Goal: Task Accomplishment & Management: Manage account settings

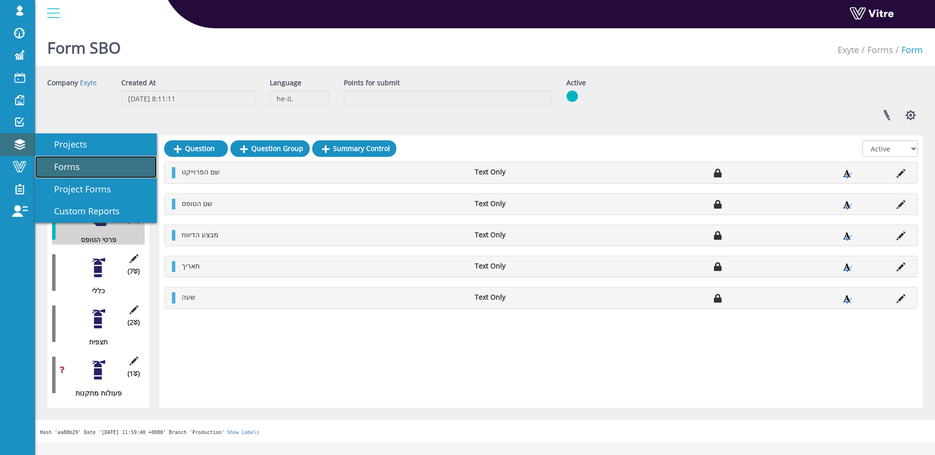
click at [71, 161] on span "Forms" at bounding box center [60, 167] width 37 height 12
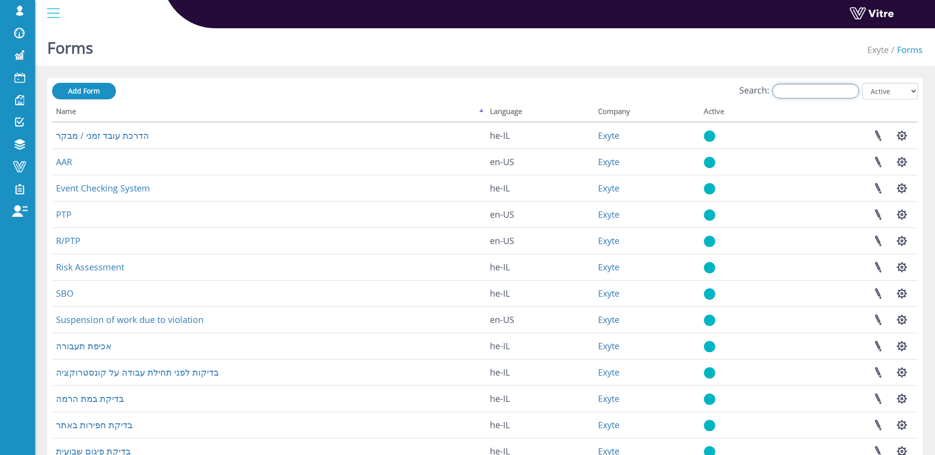
click at [793, 86] on input "Search:" at bounding box center [815, 91] width 87 height 15
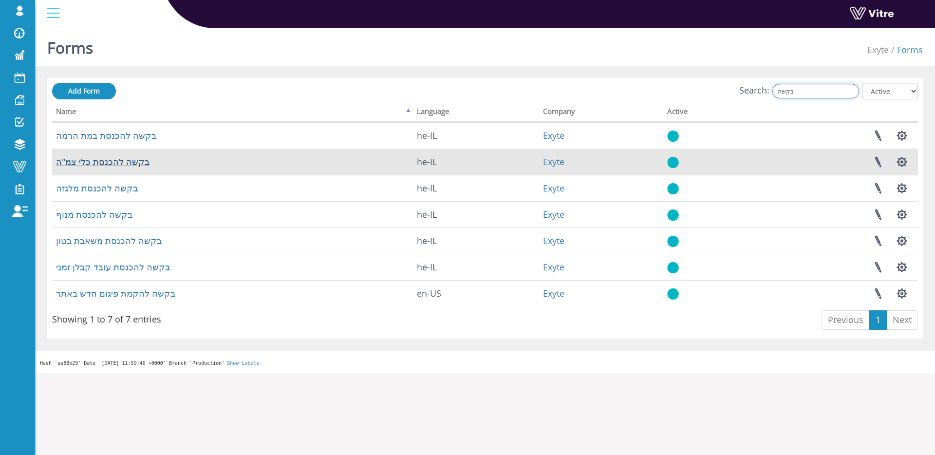
type input "בקשה"
click at [111, 163] on link "בקשה להכנסת כלי צמ"ה" at bounding box center [102, 162] width 93 height 12
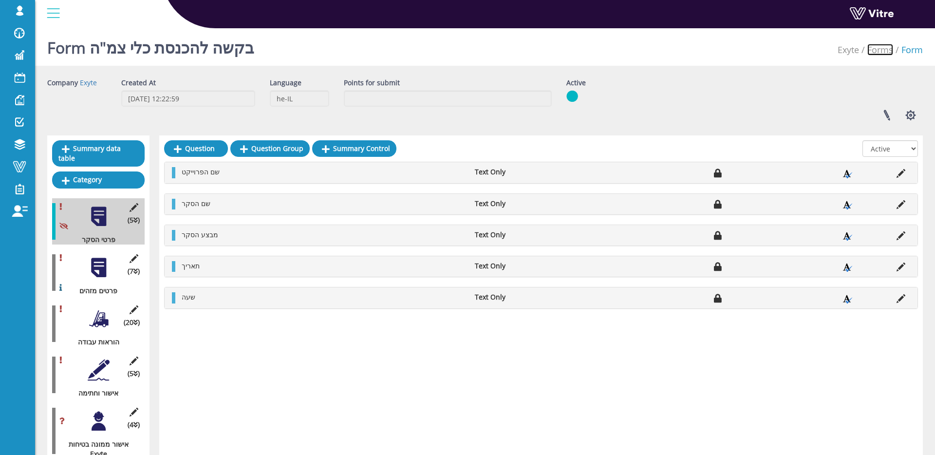
click at [878, 51] on link "Forms" at bounding box center [880, 50] width 26 height 12
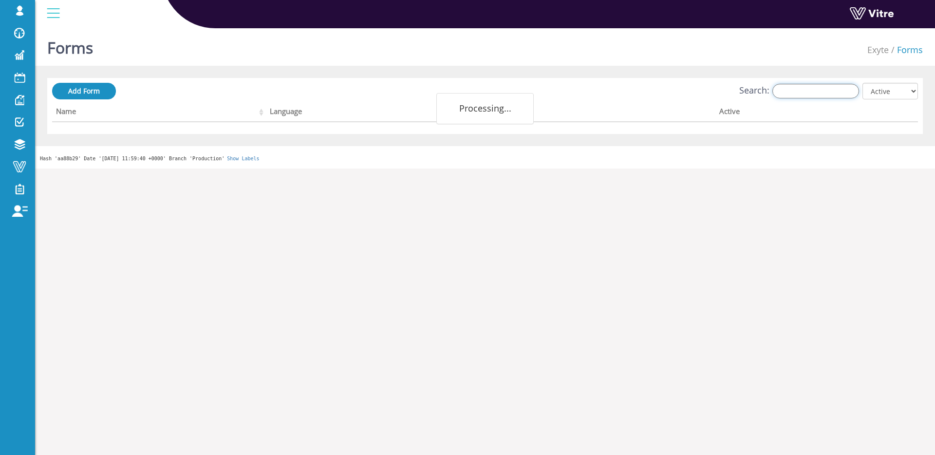
click at [821, 92] on input "Search:" at bounding box center [815, 91] width 87 height 15
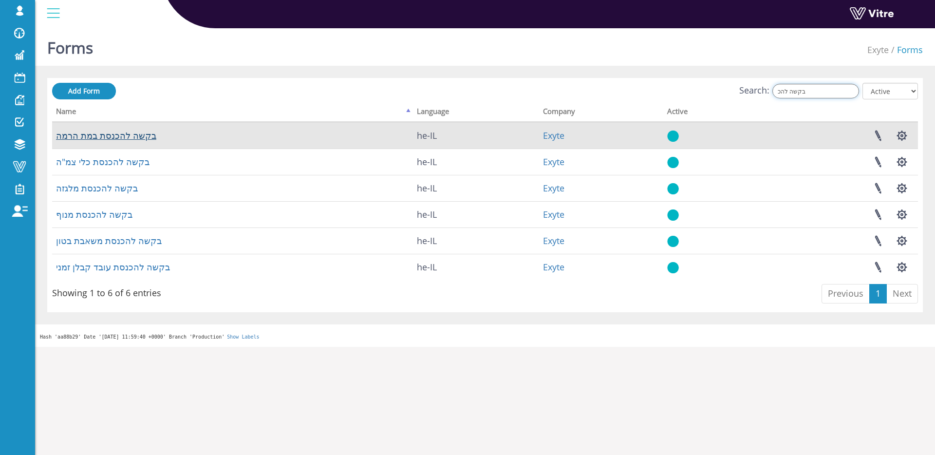
type input "בקשה להכ"
click at [112, 138] on link "בקשה להכנסת במת הרמה" at bounding box center [106, 136] width 100 height 12
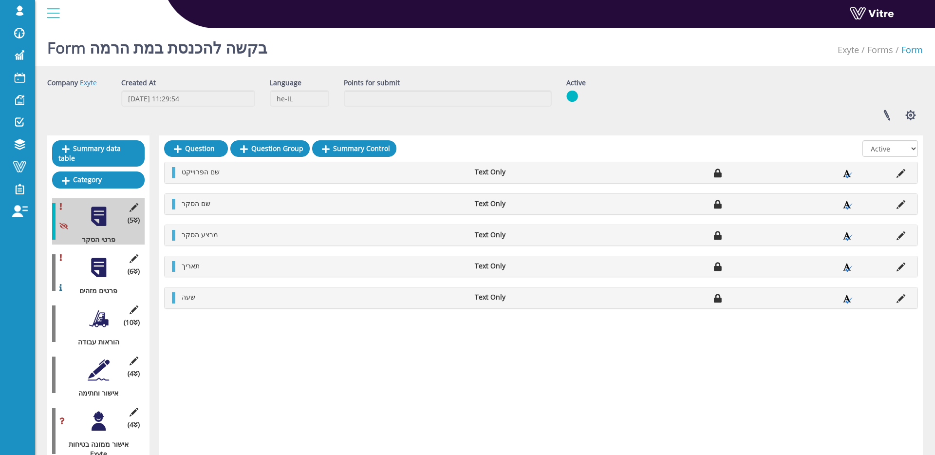
click at [99, 321] on div at bounding box center [99, 319] width 22 height 22
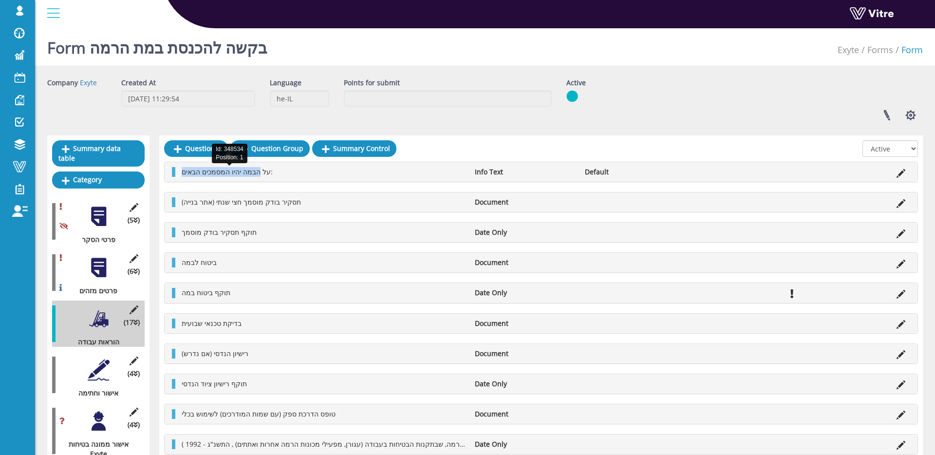
drag, startPoint x: 181, startPoint y: 173, endPoint x: 266, endPoint y: 174, distance: 84.7
click at [266, 174] on span "על הבמה יהיו המסמכים הבאים:" at bounding box center [227, 171] width 91 height 9
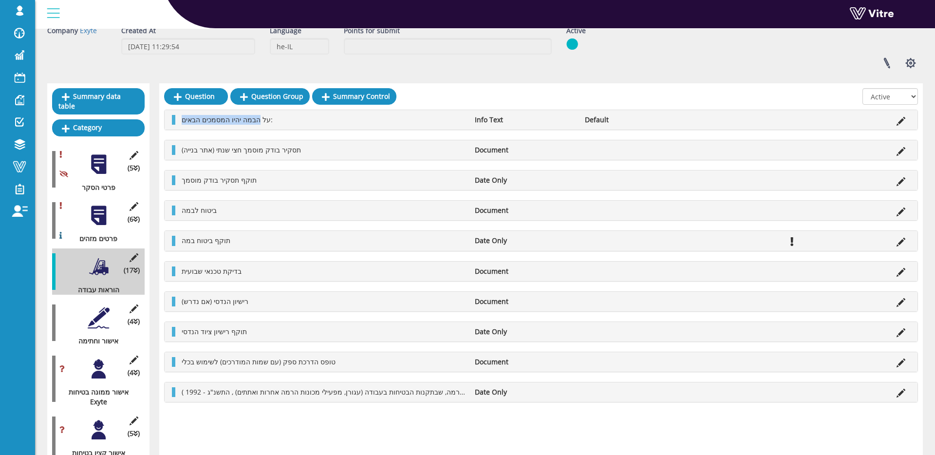
scroll to position [109, 0]
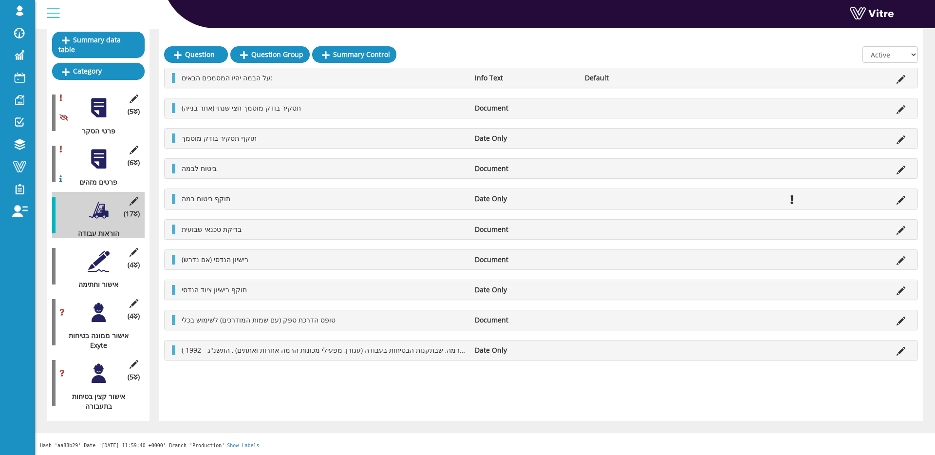
click at [91, 260] on div at bounding box center [99, 261] width 22 height 22
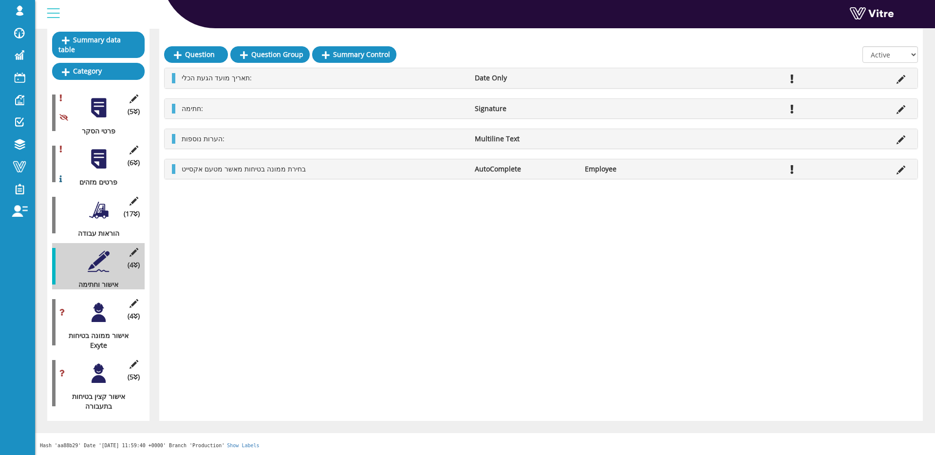
drag, startPoint x: 311, startPoint y: 170, endPoint x: 178, endPoint y: 171, distance: 132.9
click at [178, 171] on li "בחירת ממונה בטיחות מאשר מטעם אקסייט" at bounding box center [323, 169] width 293 height 10
click at [264, 170] on span "בחירת ממונה בטיחות מאשר מטעם אקסייט" at bounding box center [244, 168] width 124 height 9
click at [903, 167] on icon at bounding box center [900, 170] width 9 height 9
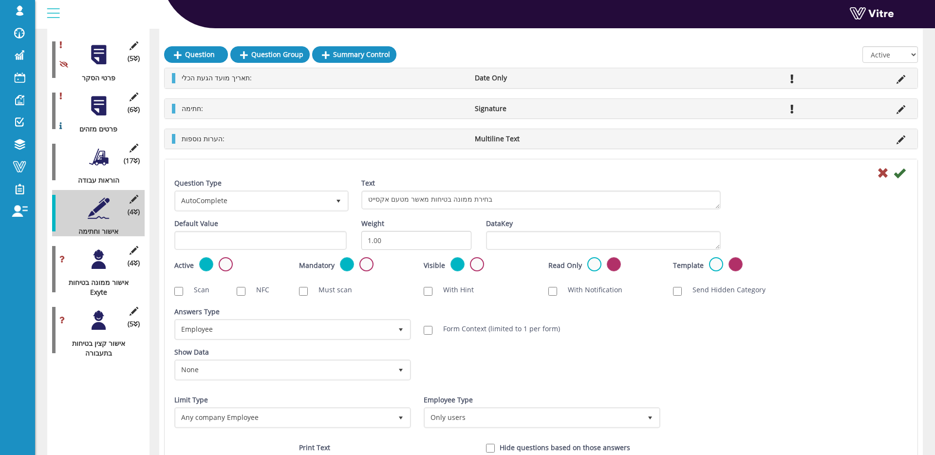
scroll to position [166, 0]
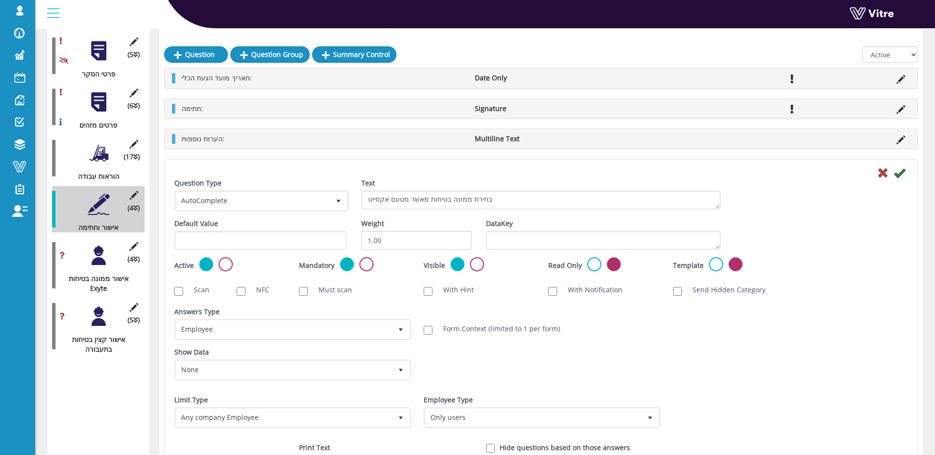
click at [882, 183] on div "Question Type AutoComplete 11 Text בחירת ממונה בטיחות מאשר מטעם אקסייט" at bounding box center [541, 198] width 748 height 40
click at [881, 180] on div "Question Type AutoComplete 11 Text בחירת ממונה בטיחות מאשר מטעם אקסייט" at bounding box center [541, 198] width 748 height 40
click at [881, 176] on icon at bounding box center [883, 173] width 12 height 12
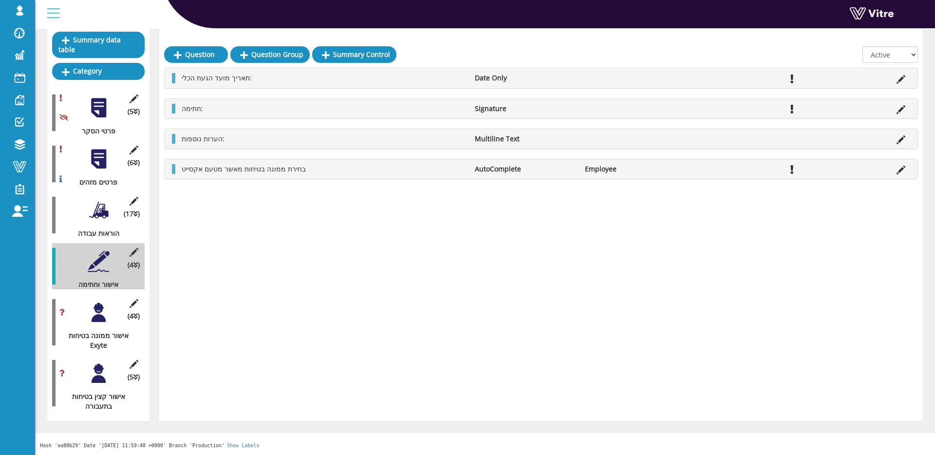
scroll to position [0, 0]
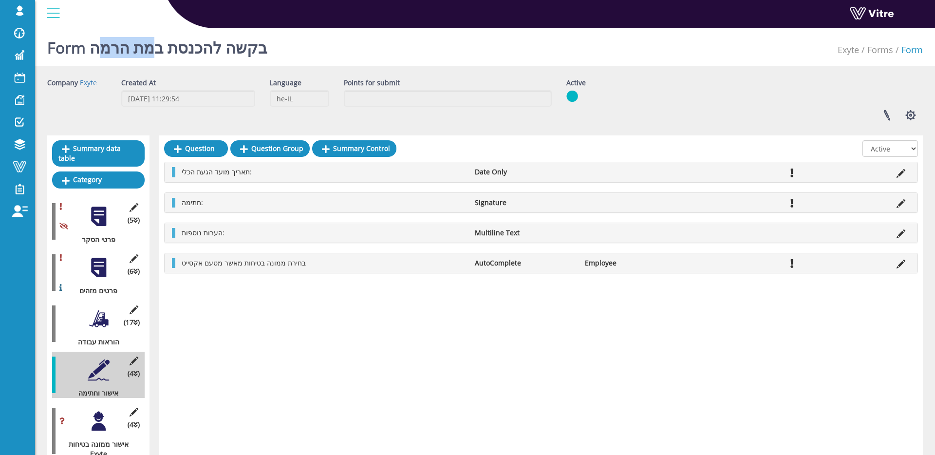
drag, startPoint x: 98, startPoint y: 47, endPoint x: 159, endPoint y: 50, distance: 60.4
click at [159, 50] on h1 "Form בקשה להכנסת במת הרמה" at bounding box center [157, 44] width 220 height 41
click at [847, 51] on link "Exyte" at bounding box center [847, 50] width 21 height 12
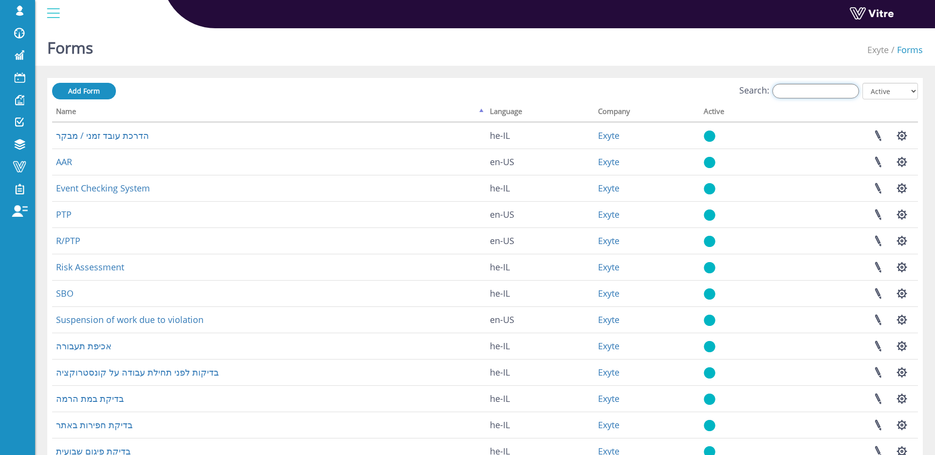
click at [816, 93] on input "Search:" at bounding box center [815, 91] width 87 height 15
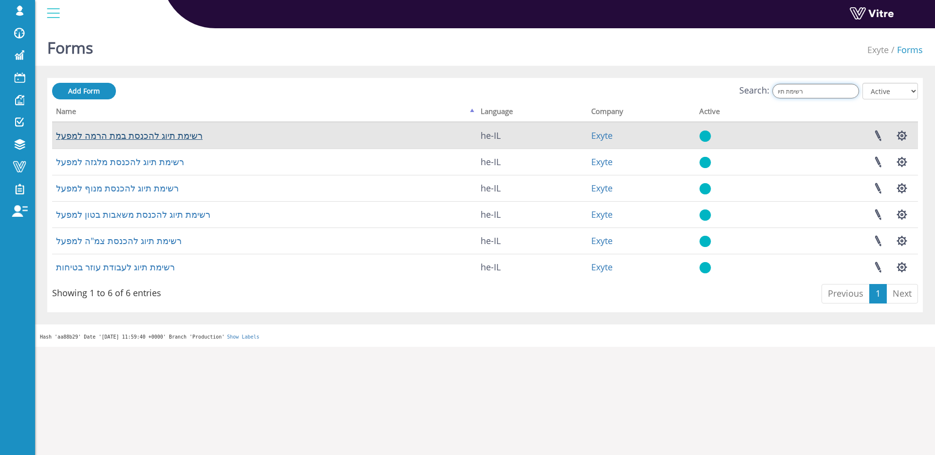
type input "רשימת תיו"
click at [151, 138] on link "רשימת תיוג להכנסת במת הרמה למפעל" at bounding box center [129, 136] width 147 height 12
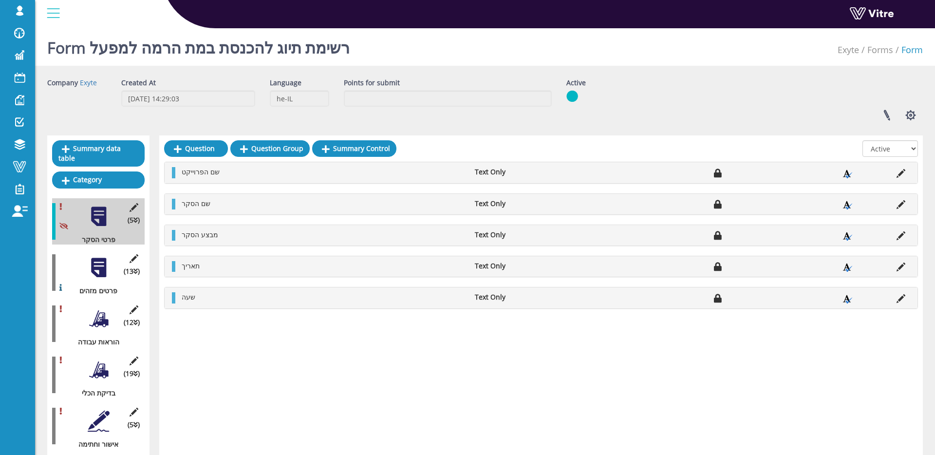
click at [101, 269] on div at bounding box center [99, 268] width 22 height 22
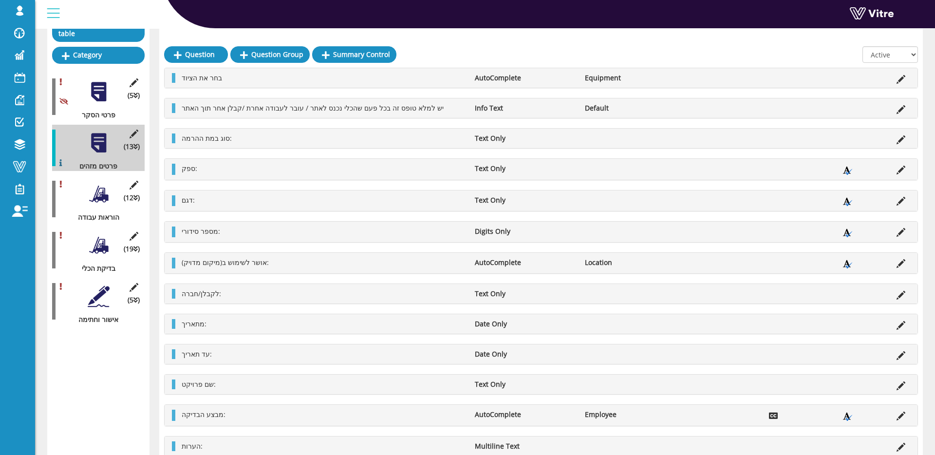
scroll to position [127, 0]
drag, startPoint x: 101, startPoint y: 196, endPoint x: 101, endPoint y: 209, distance: 13.2
click at [101, 196] on div at bounding box center [99, 192] width 22 height 22
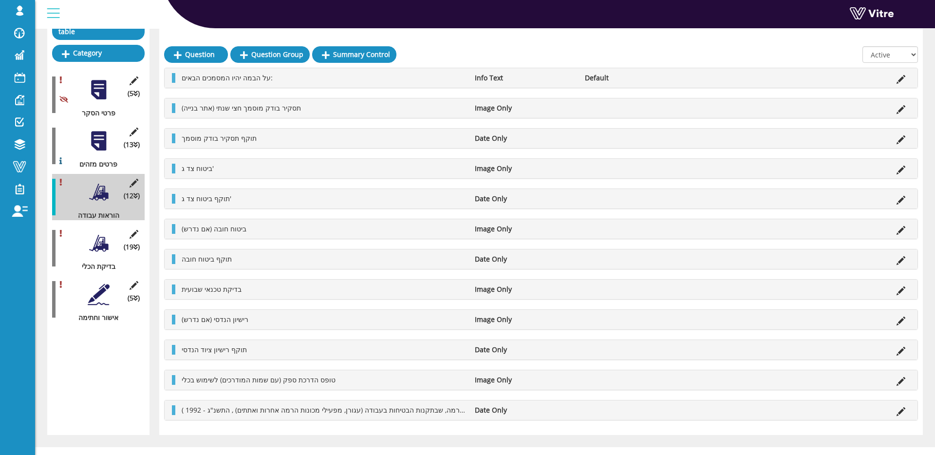
drag, startPoint x: 91, startPoint y: 255, endPoint x: 93, endPoint y: 249, distance: 6.5
click at [91, 255] on div "(19 ) בדיקת הכלי" at bounding box center [98, 248] width 93 height 46
click at [93, 246] on div at bounding box center [99, 243] width 22 height 22
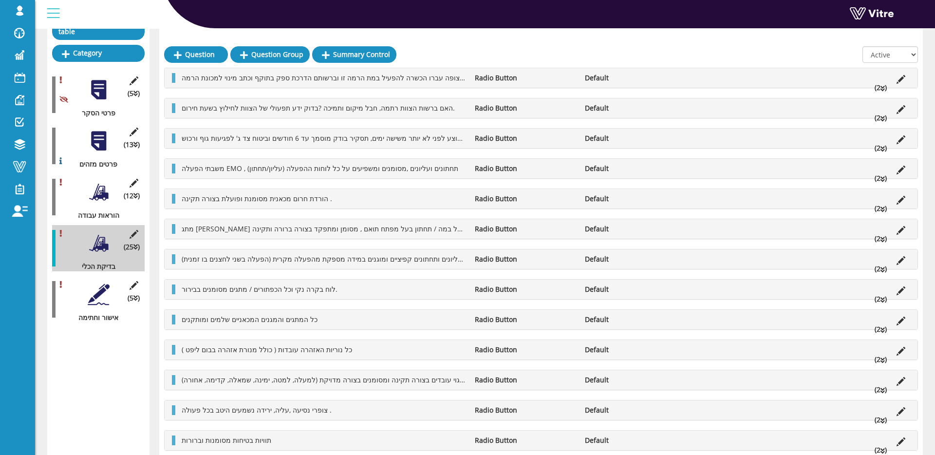
click at [93, 384] on div "Summary data table Category (5 ) פרטי הסקר (13 ) פרטים מזהים (12 ) הוראות עבודה…" at bounding box center [98, 327] width 102 height 637
click at [89, 285] on div at bounding box center [99, 294] width 22 height 22
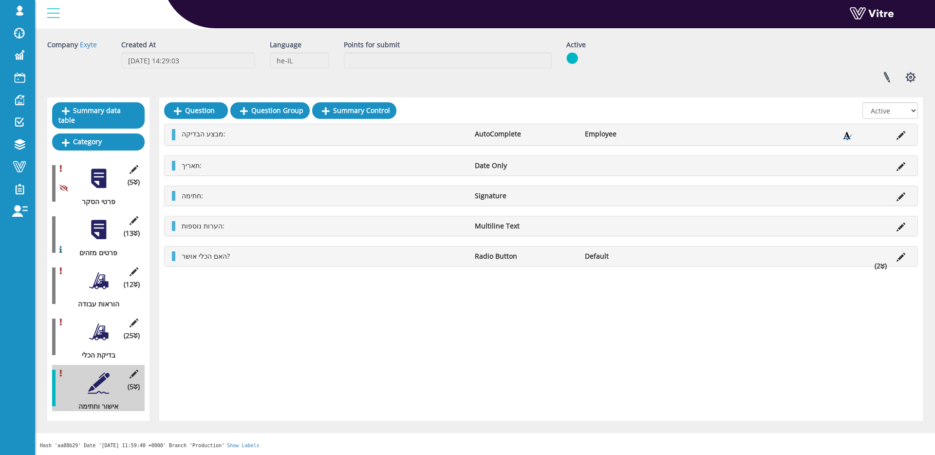
scroll to position [0, 0]
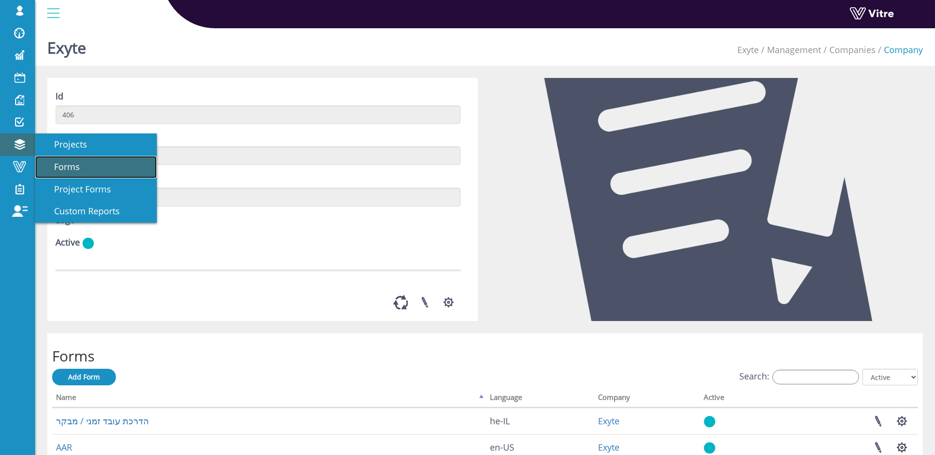
click at [52, 169] on span "Forms" at bounding box center [60, 167] width 37 height 12
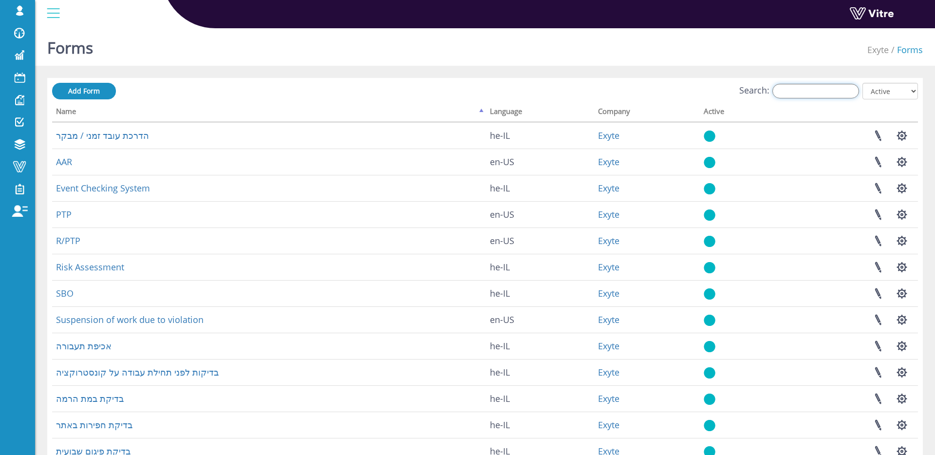
click at [833, 92] on input "Search:" at bounding box center [815, 91] width 87 height 15
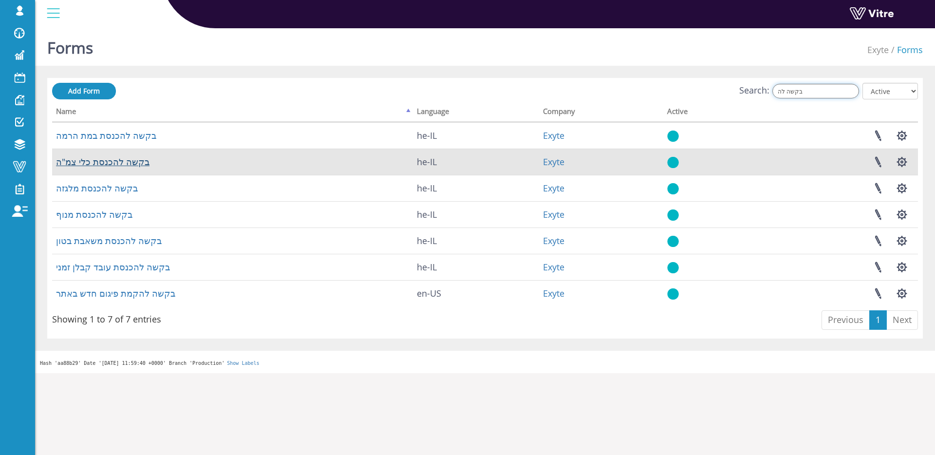
type input "בקשה לה"
click at [132, 162] on link "בקשה להכנסת כלי צמ"ה" at bounding box center [102, 162] width 93 height 12
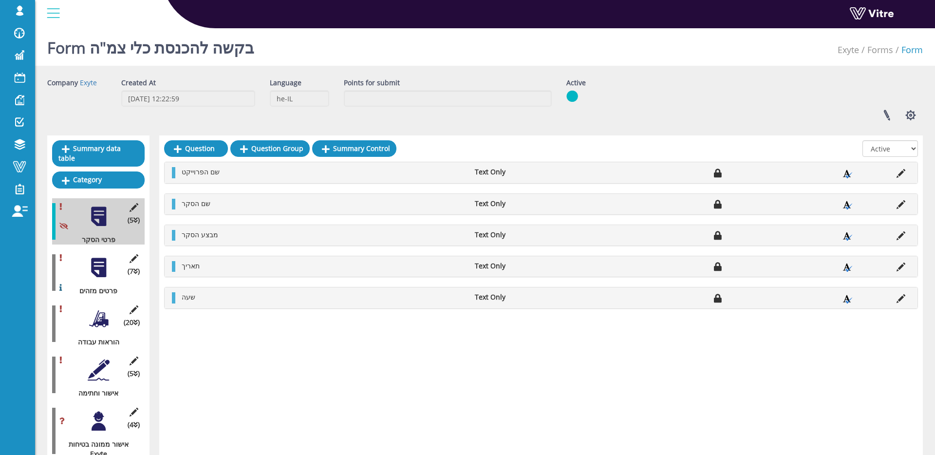
scroll to position [109, 0]
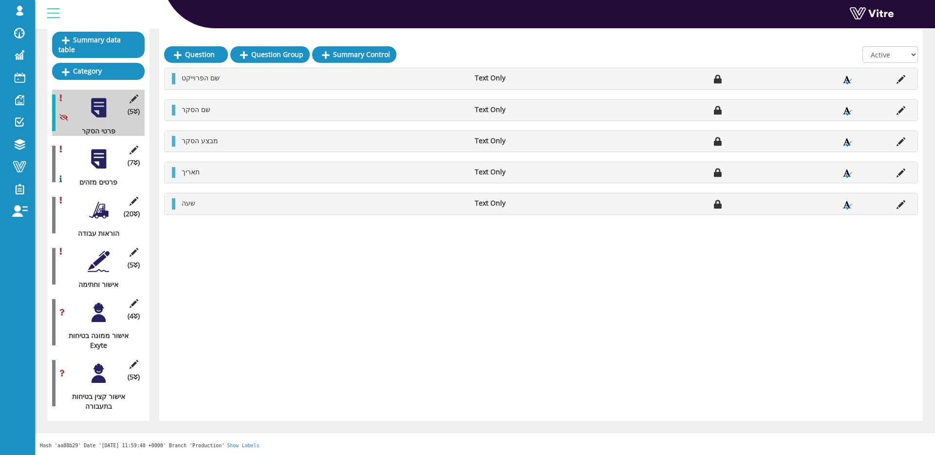
drag, startPoint x: 93, startPoint y: 372, endPoint x: 103, endPoint y: 371, distance: 9.3
click at [93, 372] on div at bounding box center [99, 373] width 22 height 22
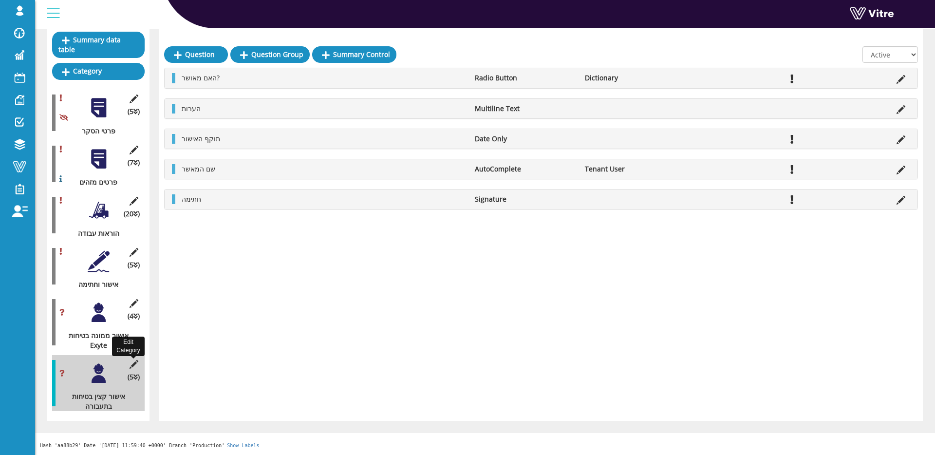
click at [130, 361] on icon at bounding box center [134, 364] width 12 height 9
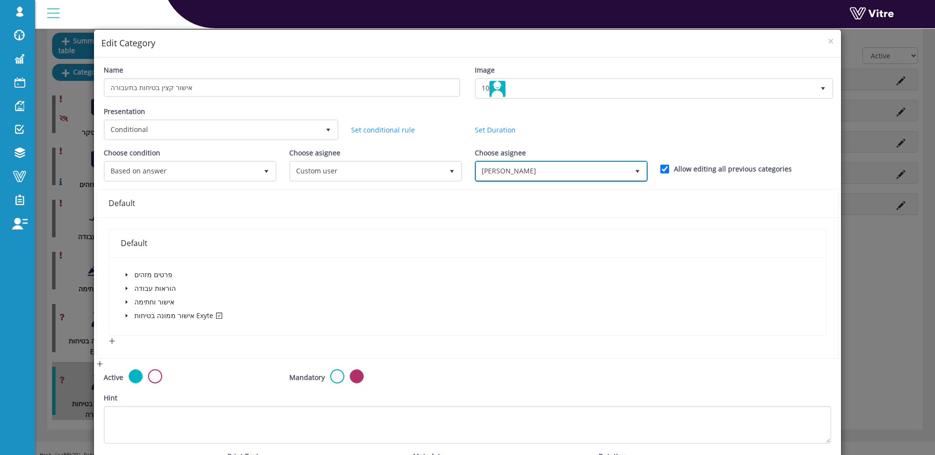
click at [494, 168] on span "[PERSON_NAME]" at bounding box center [552, 171] width 152 height 18
type input "ש"
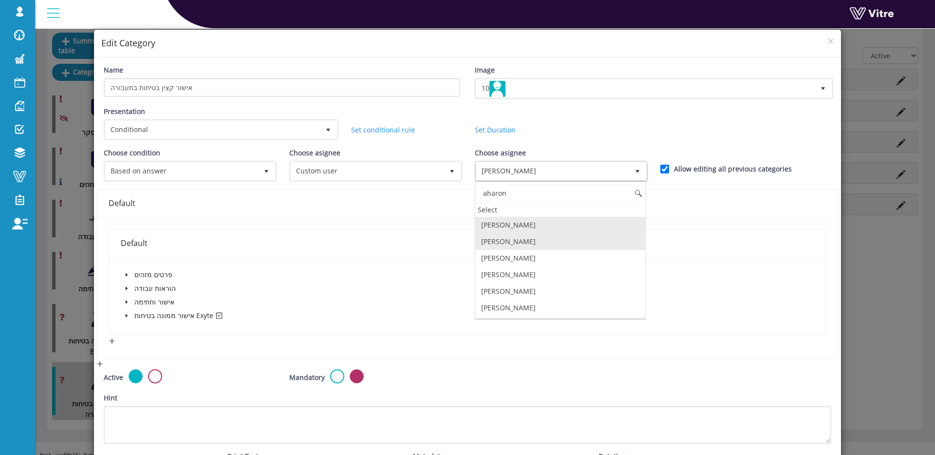
click at [506, 244] on li "Aharon baz" at bounding box center [560, 241] width 170 height 17
type input "aharon"
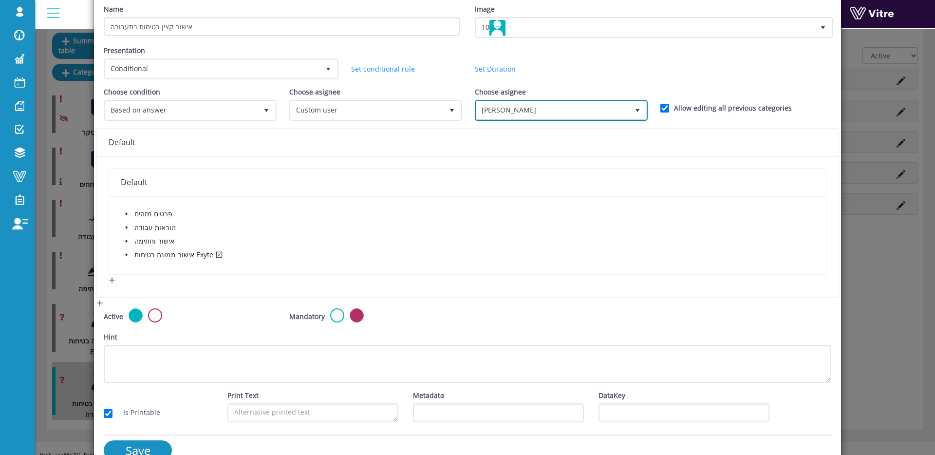
scroll to position [81, 0]
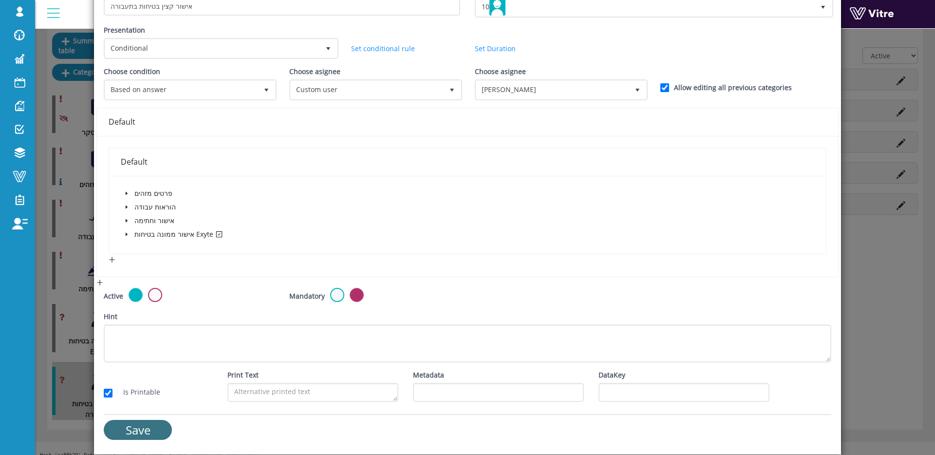
click at [159, 427] on input "Save" at bounding box center [138, 430] width 68 height 20
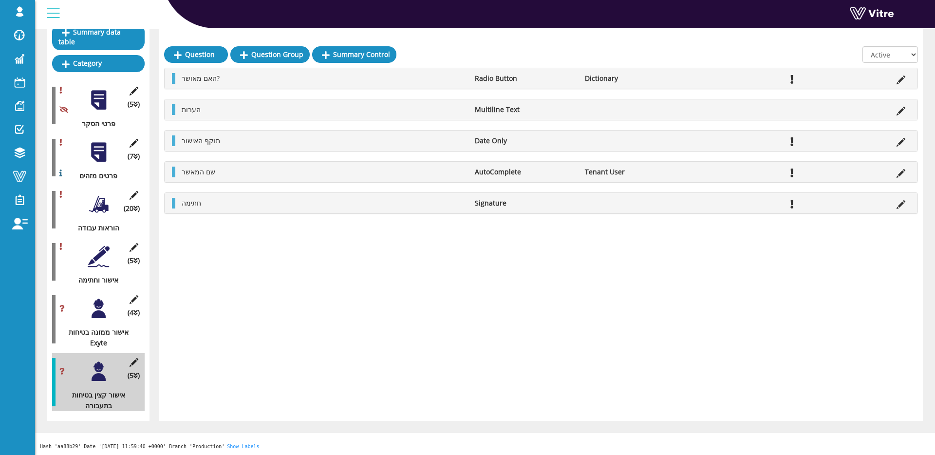
scroll to position [0, 0]
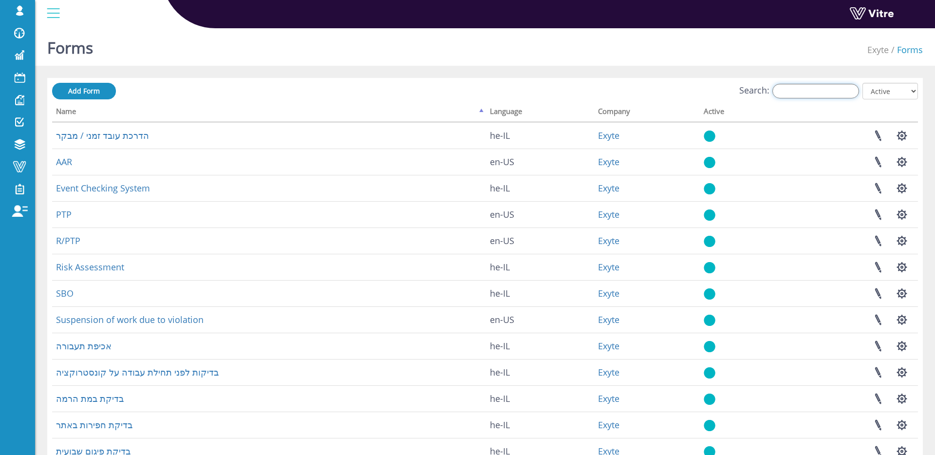
click at [820, 96] on input "Search:" at bounding box center [815, 91] width 87 height 15
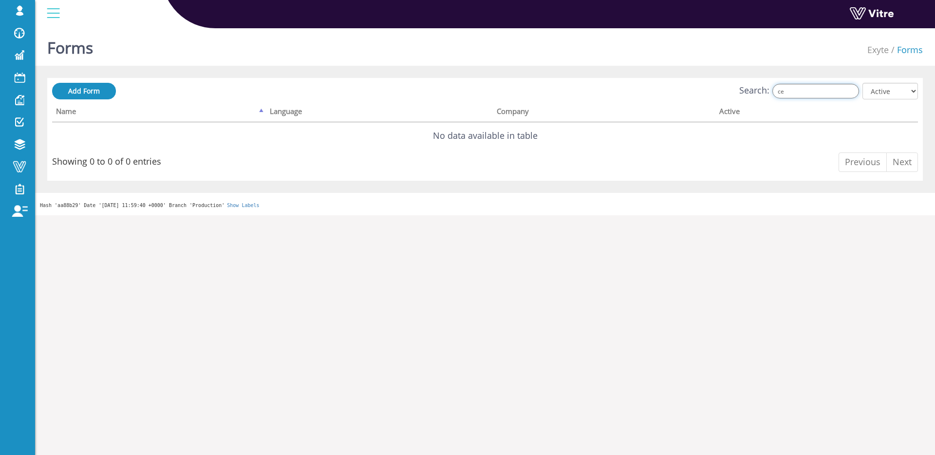
type input "c"
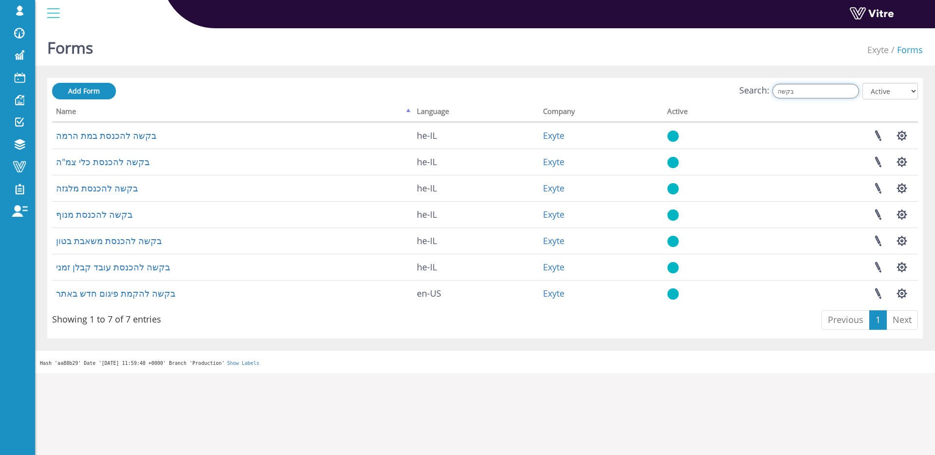
click at [824, 86] on input "בקשה" at bounding box center [815, 91] width 87 height 15
click at [825, 86] on input "בקשה" at bounding box center [815, 91] width 87 height 15
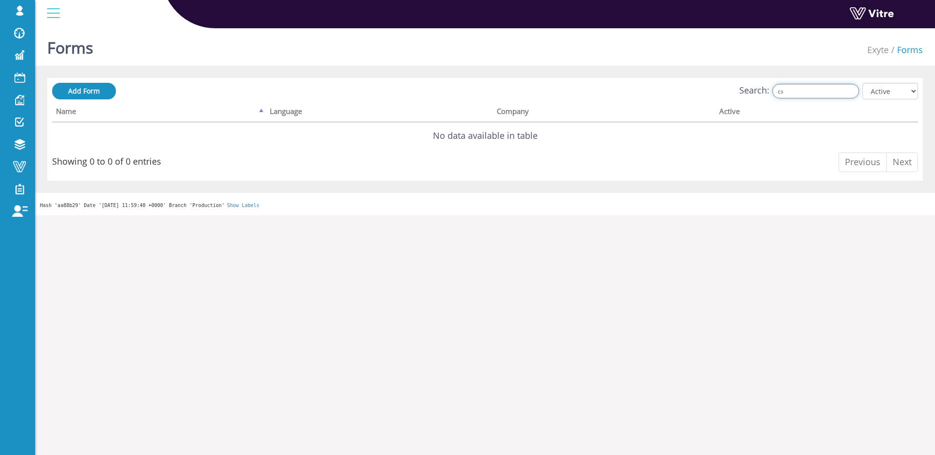
type input "c"
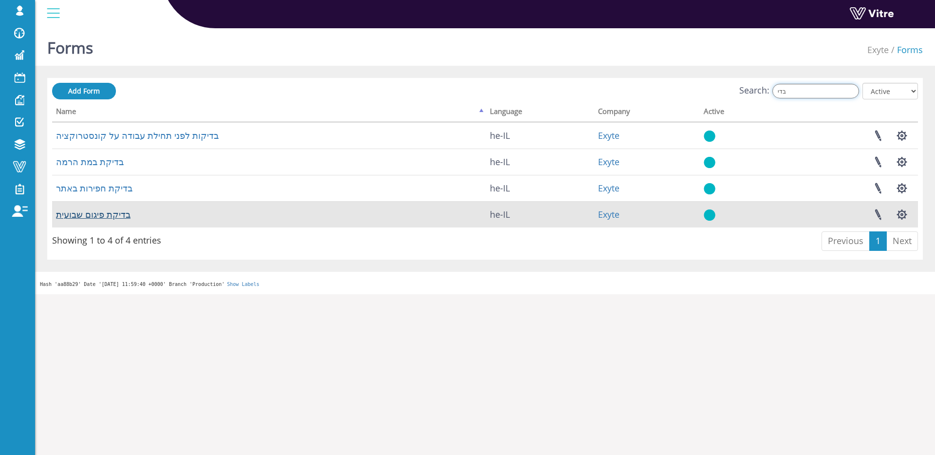
type input "בדי"
click at [96, 214] on link "בדיקת פיגום שבועית" at bounding box center [93, 214] width 74 height 12
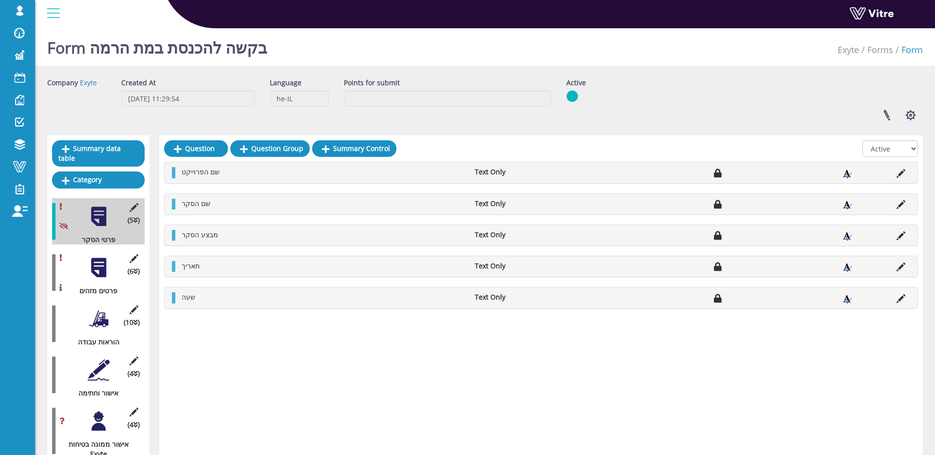
scroll to position [109, 0]
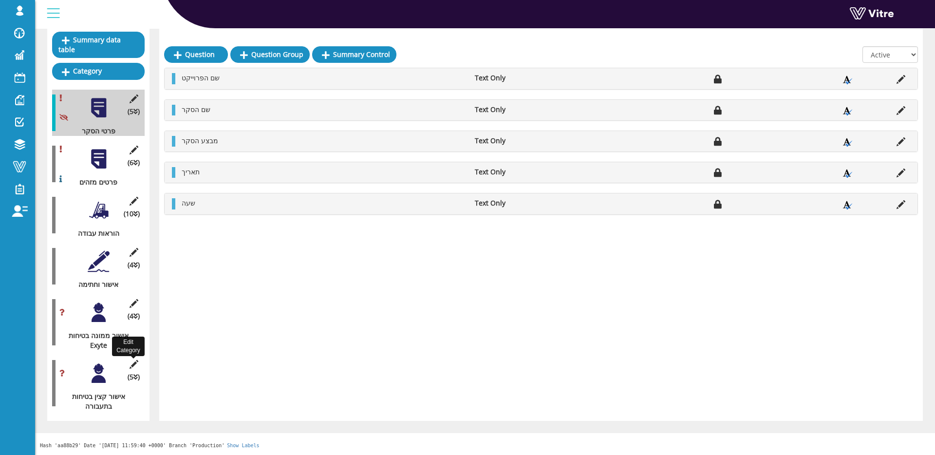
click at [128, 363] on icon at bounding box center [134, 364] width 12 height 9
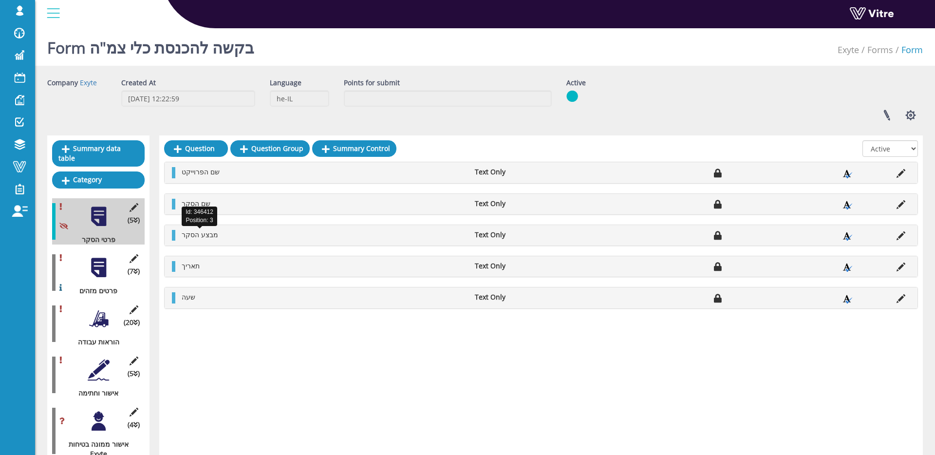
scroll to position [109, 0]
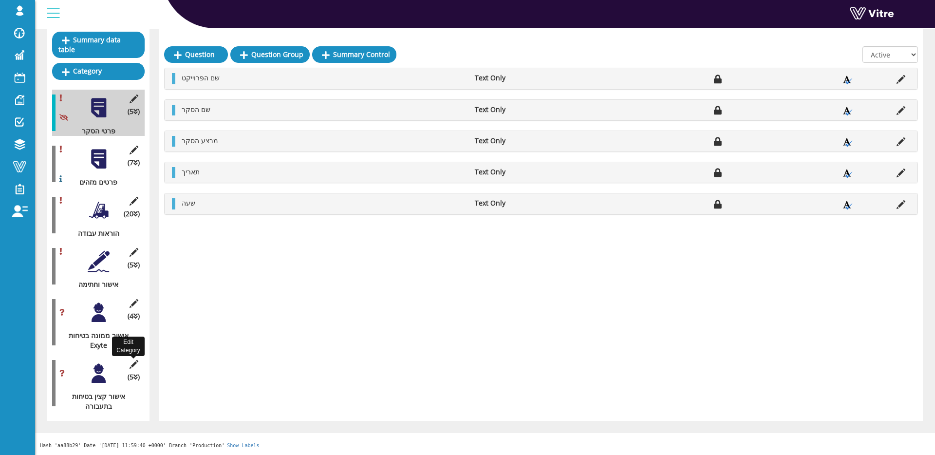
click at [128, 362] on icon at bounding box center [134, 364] width 12 height 9
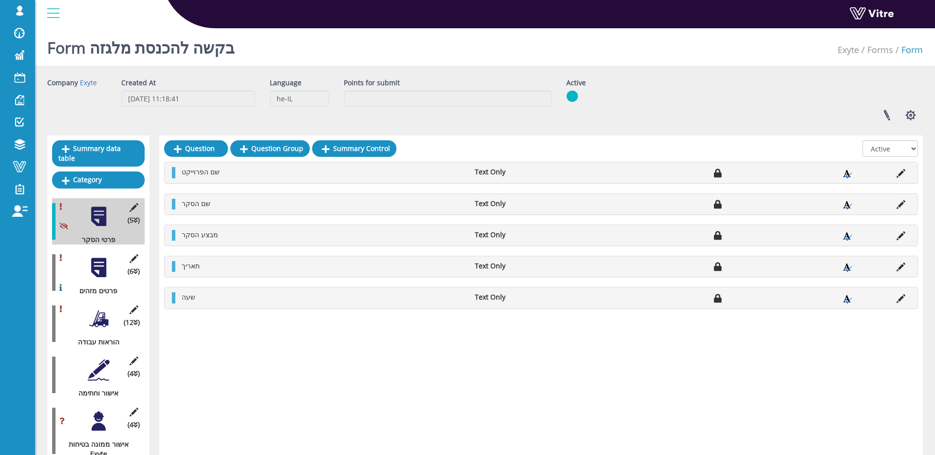
scroll to position [109, 0]
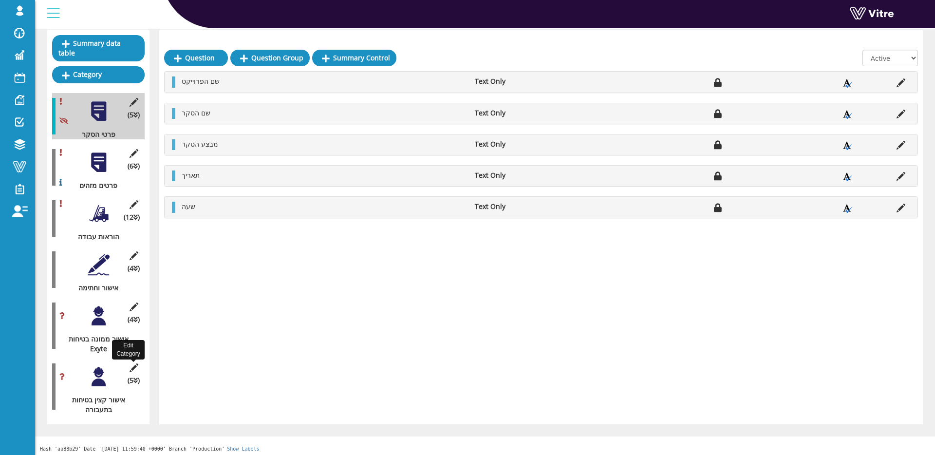
click at [132, 365] on icon at bounding box center [134, 367] width 12 height 9
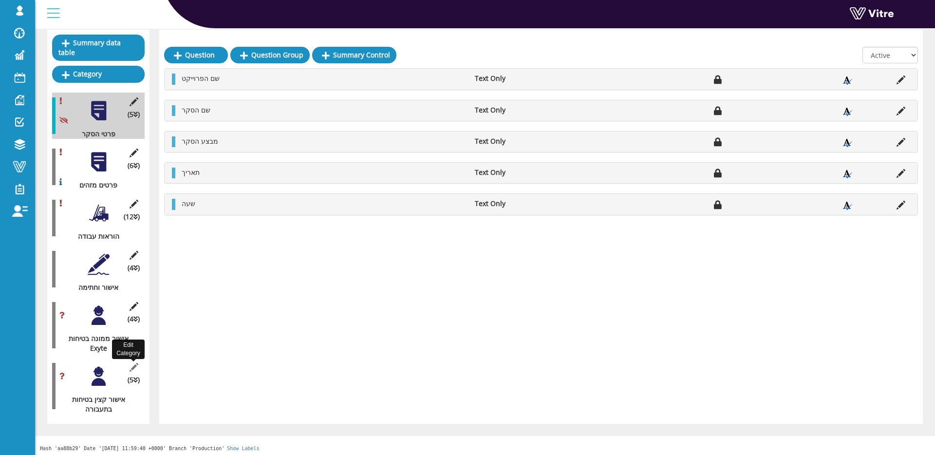
scroll to position [108, 0]
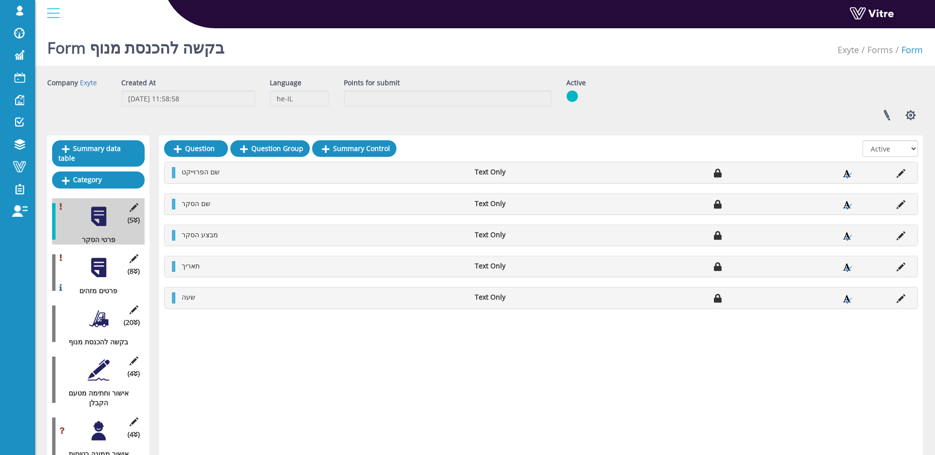
scroll to position [118, 0]
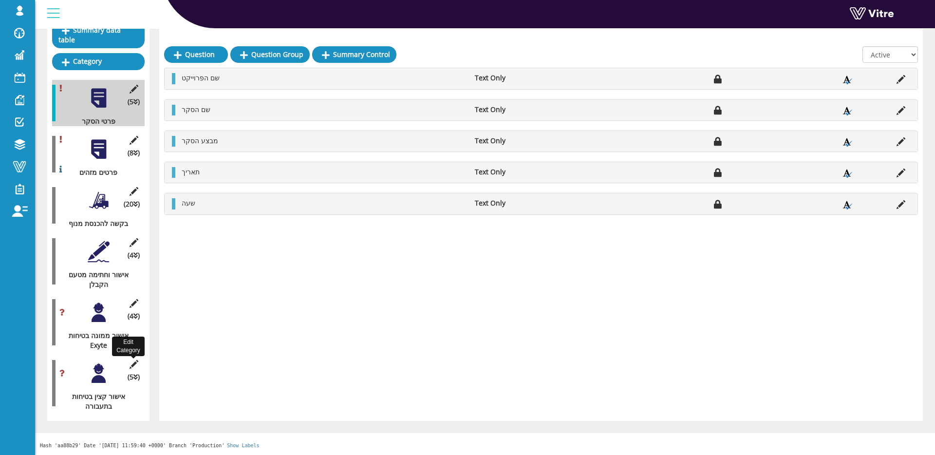
click at [132, 363] on icon at bounding box center [134, 364] width 12 height 9
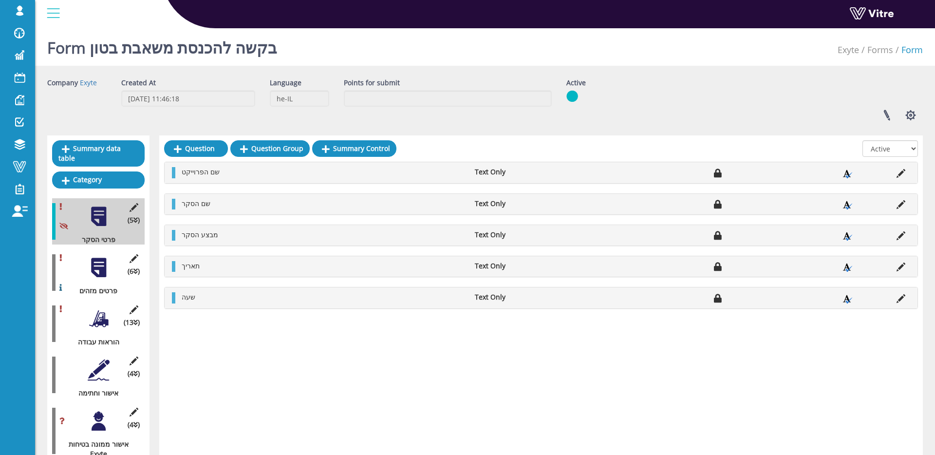
scroll to position [109, 0]
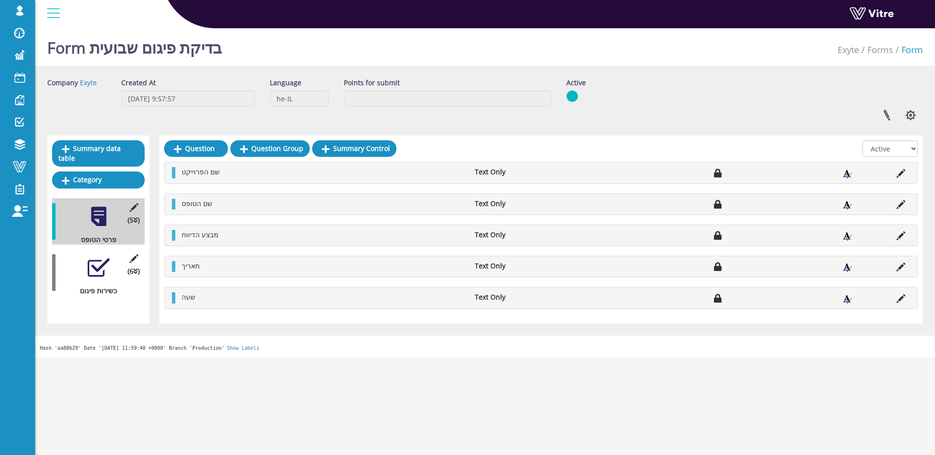
click at [101, 271] on div at bounding box center [99, 268] width 22 height 22
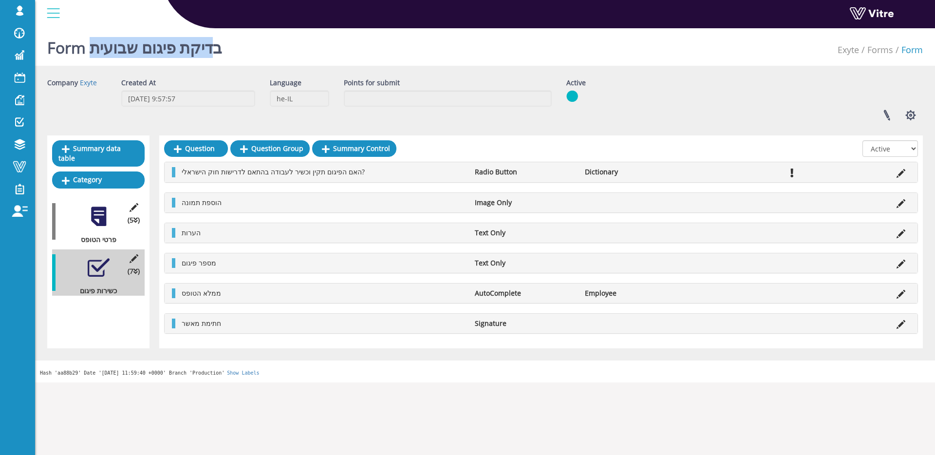
drag, startPoint x: 93, startPoint y: 49, endPoint x: 233, endPoint y: 52, distance: 140.2
click at [222, 51] on h1 "Form בדיקת פיגום שבועית" at bounding box center [134, 44] width 175 height 41
click at [901, 117] on button "button" at bounding box center [910, 115] width 24 height 26
click at [882, 111] on link at bounding box center [886, 115] width 24 height 26
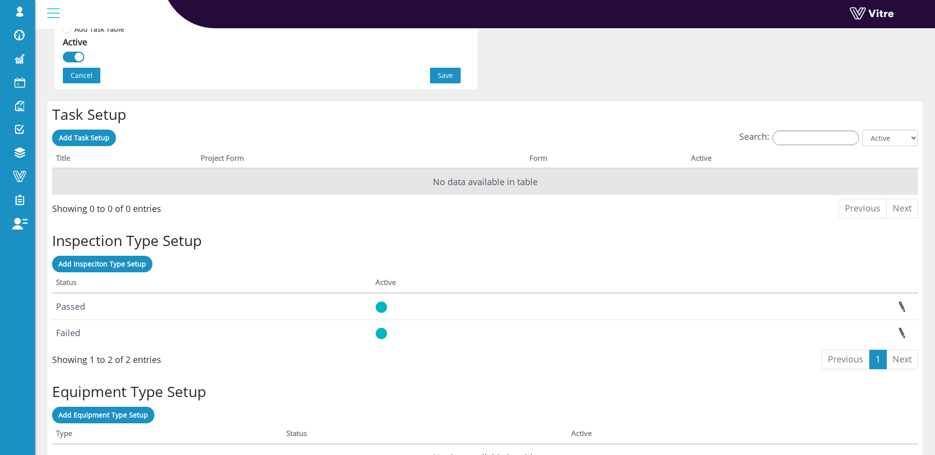
scroll to position [741, 0]
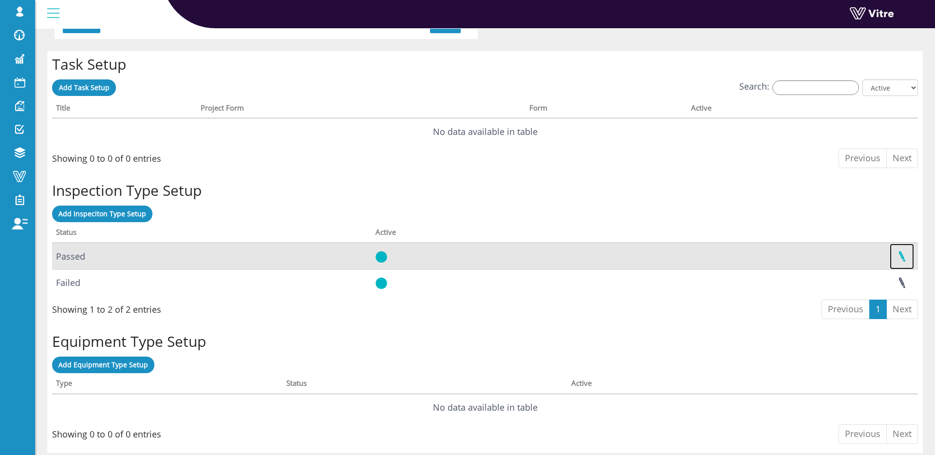
click at [898, 255] on link at bounding box center [902, 256] width 24 height 26
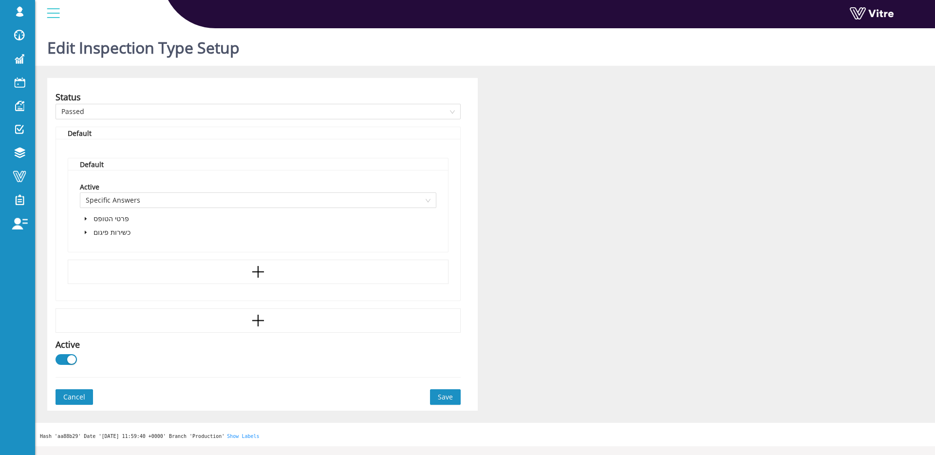
scroll to position [16, 0]
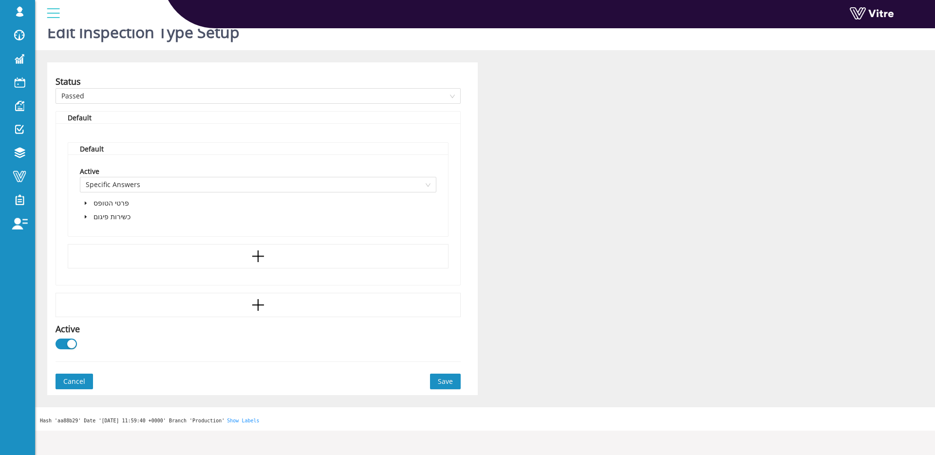
click at [87, 216] on icon "caret-down" at bounding box center [85, 216] width 5 height 5
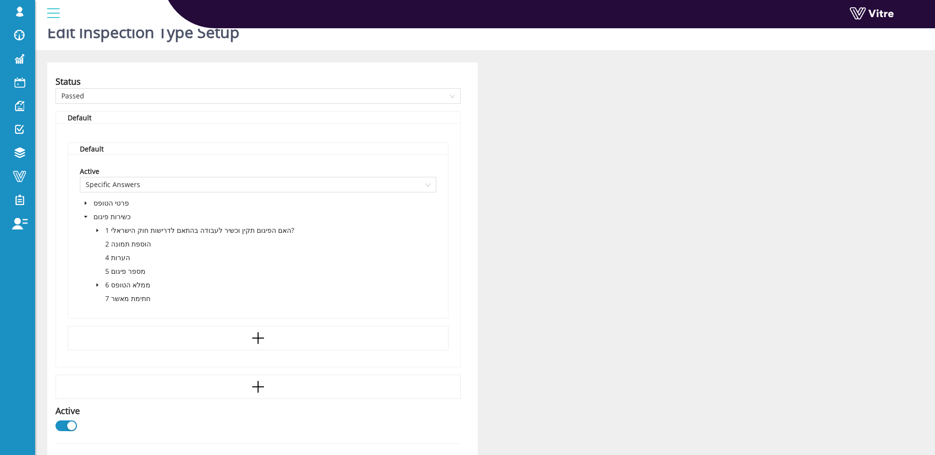
click at [95, 229] on icon "caret-down" at bounding box center [97, 230] width 5 height 5
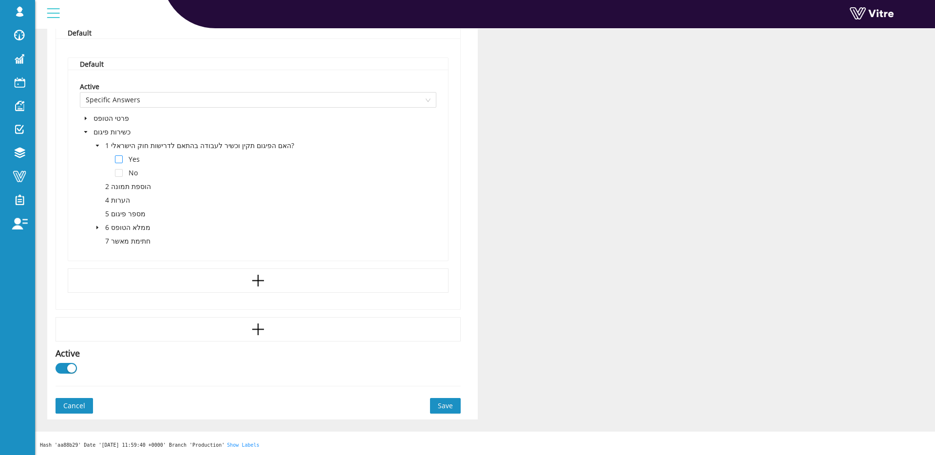
click at [122, 159] on span at bounding box center [119, 159] width 8 height 8
drag, startPoint x: 90, startPoint y: 225, endPoint x: 96, endPoint y: 226, distance: 6.8
click at [90, 225] on span at bounding box center [86, 228] width 12 height 12
click at [96, 226] on icon "caret-down" at bounding box center [97, 227] width 2 height 3
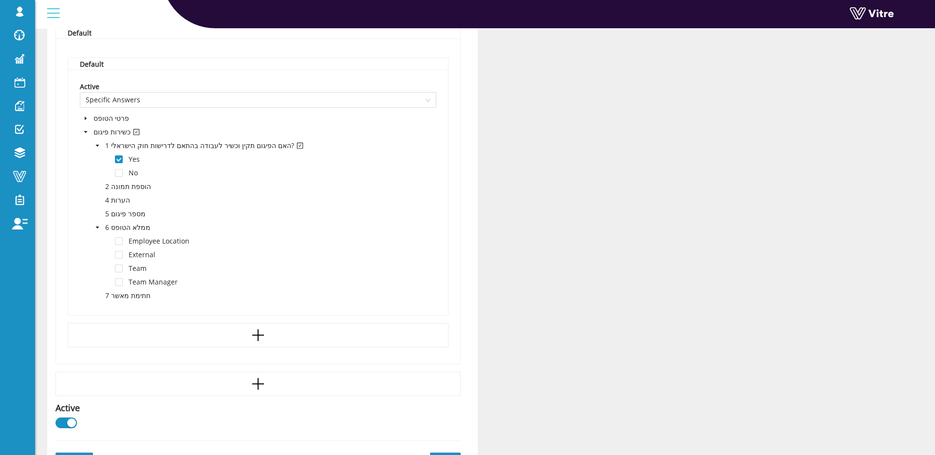
click at [96, 226] on icon "caret-down" at bounding box center [97, 227] width 5 height 5
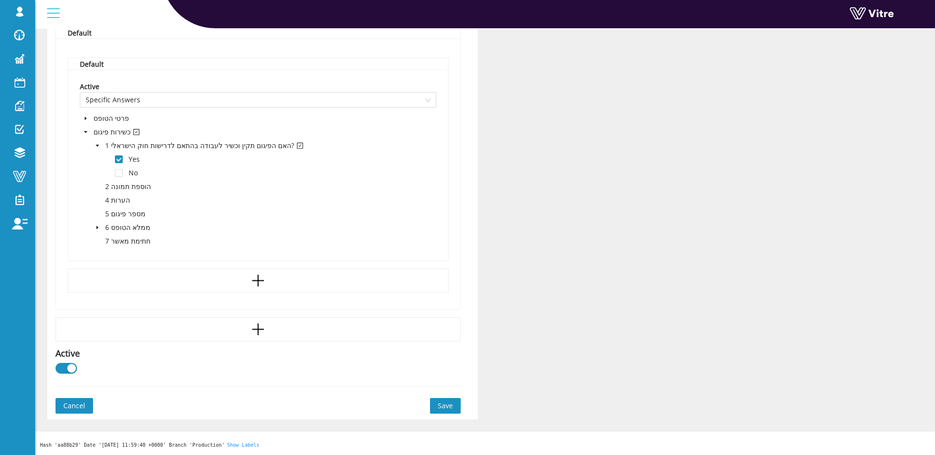
click at [442, 405] on span "Save" at bounding box center [445, 405] width 15 height 11
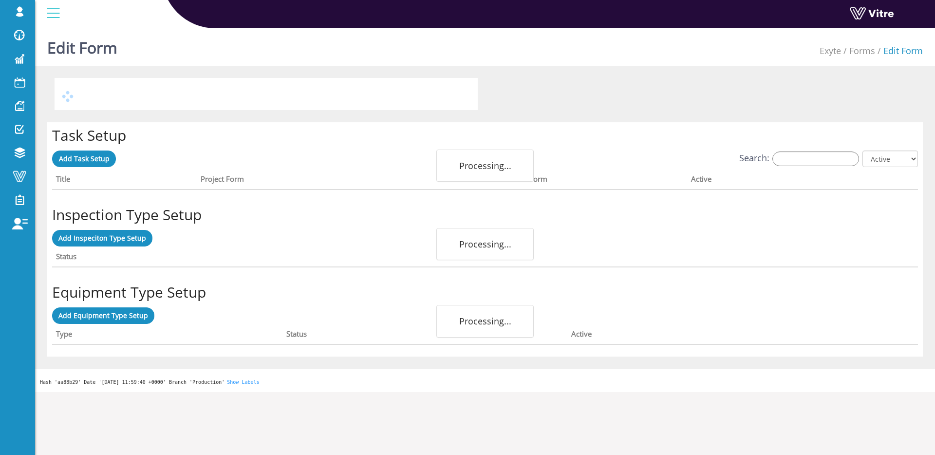
scroll to position [1, 0]
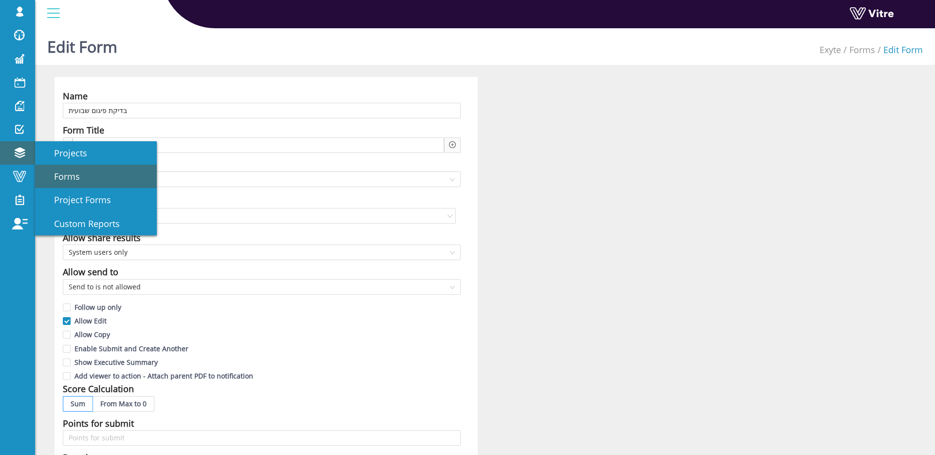
click at [87, 175] on link "Forms" at bounding box center [96, 176] width 122 height 23
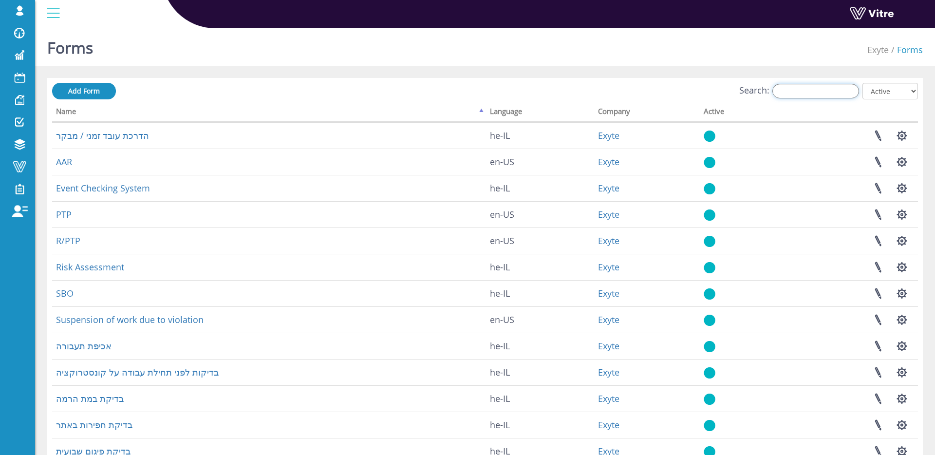
click at [816, 95] on input "Search:" at bounding box center [815, 91] width 87 height 15
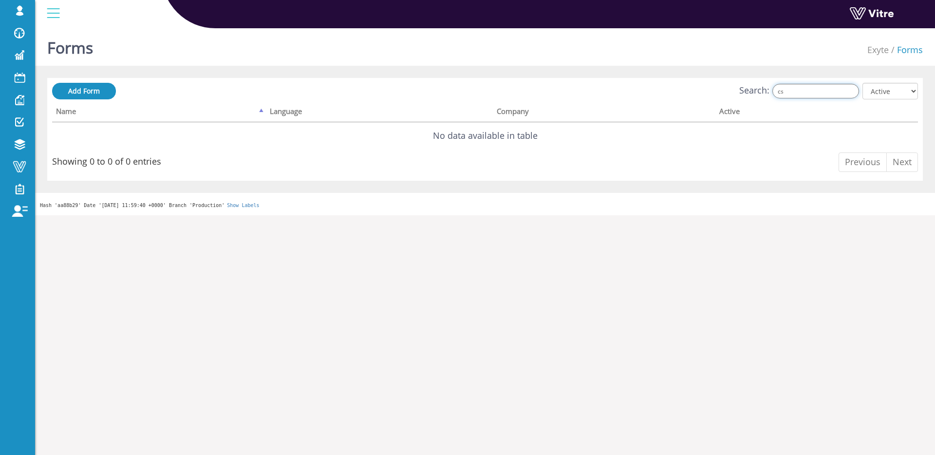
type input "c"
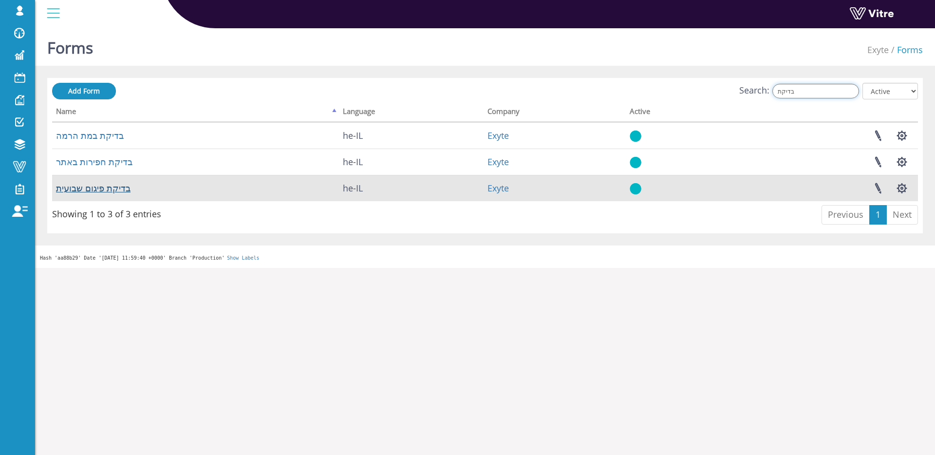
type input "בדיקת"
click at [73, 189] on link "בדיקת פיגום שבועית" at bounding box center [93, 188] width 74 height 12
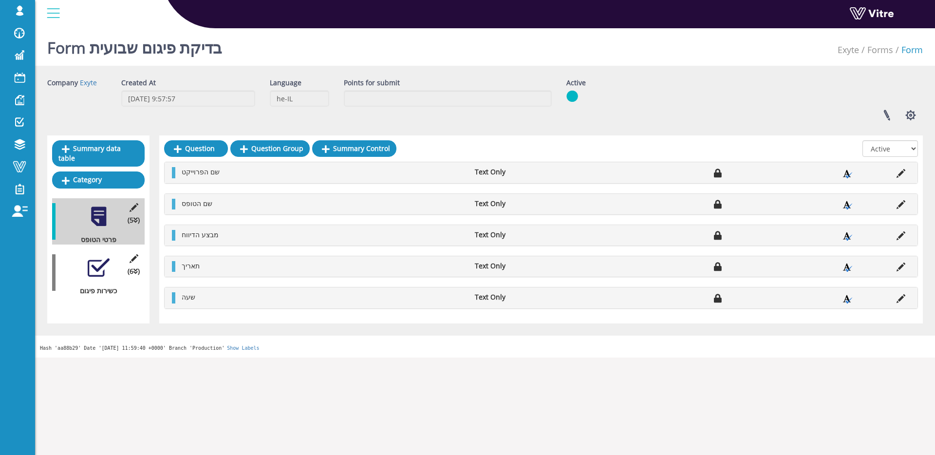
click at [100, 266] on div at bounding box center [99, 268] width 22 height 22
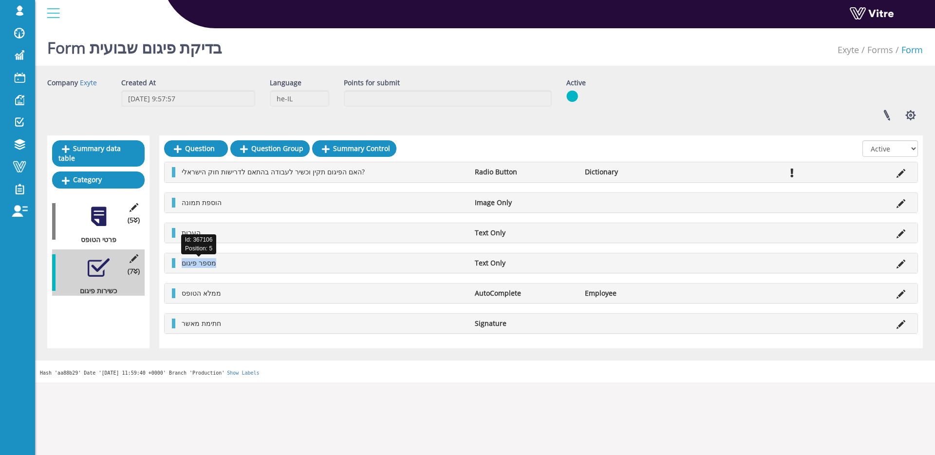
drag, startPoint x: 181, startPoint y: 261, endPoint x: 260, endPoint y: 260, distance: 78.9
click at [260, 260] on li "מספר פיגום" at bounding box center [323, 263] width 293 height 10
click at [207, 147] on link "Question" at bounding box center [196, 148] width 64 height 17
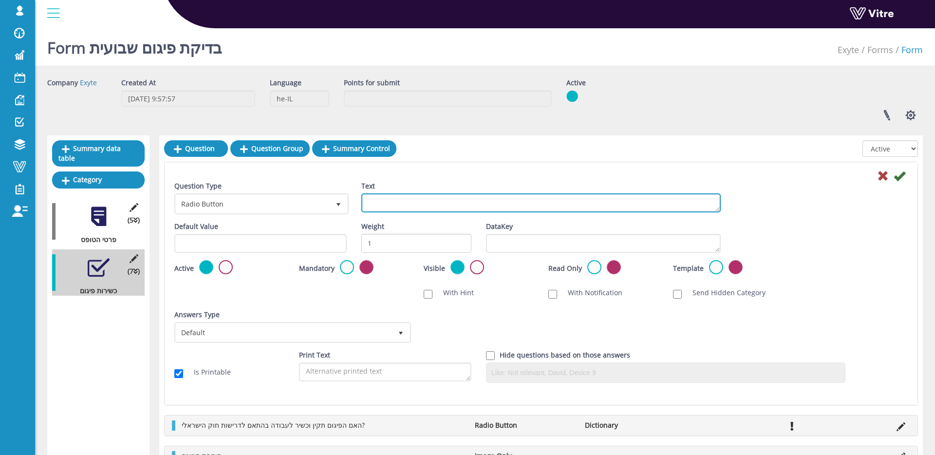
click at [415, 205] on textarea "Text" at bounding box center [540, 202] width 359 height 19
type textarea "מספר פיג"
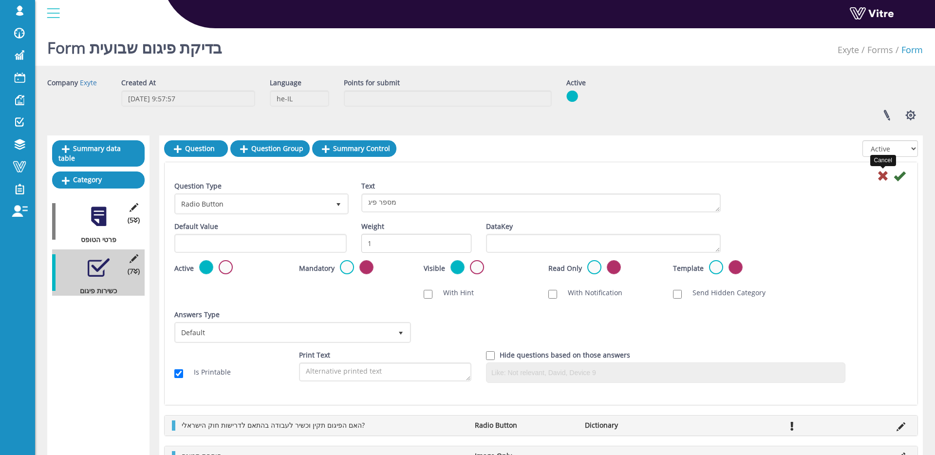
click at [883, 174] on icon at bounding box center [883, 176] width 12 height 12
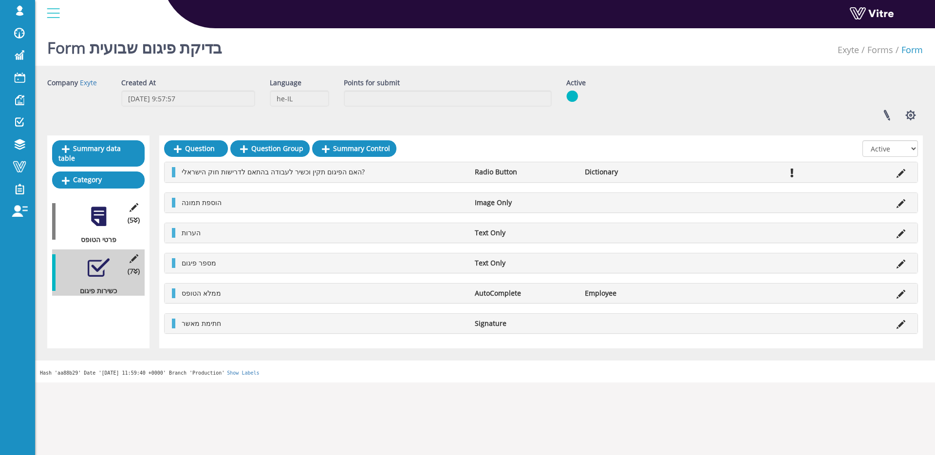
click at [895, 266] on li at bounding box center [901, 263] width 19 height 10
click at [897, 266] on icon at bounding box center [900, 264] width 9 height 9
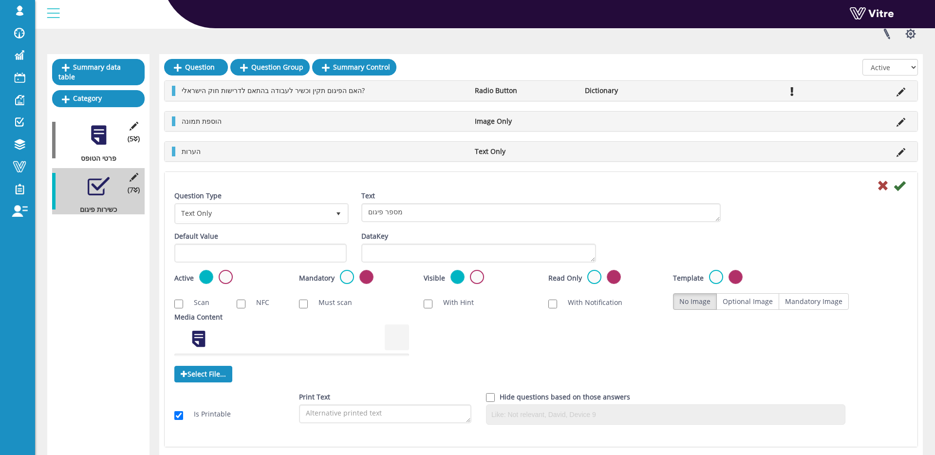
scroll to position [83, 0]
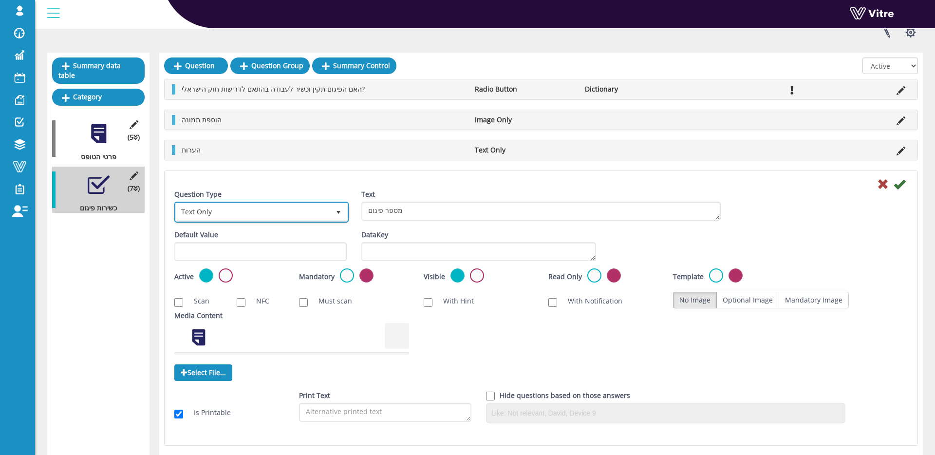
click at [320, 204] on span "Text Only" at bounding box center [253, 212] width 154 height 18
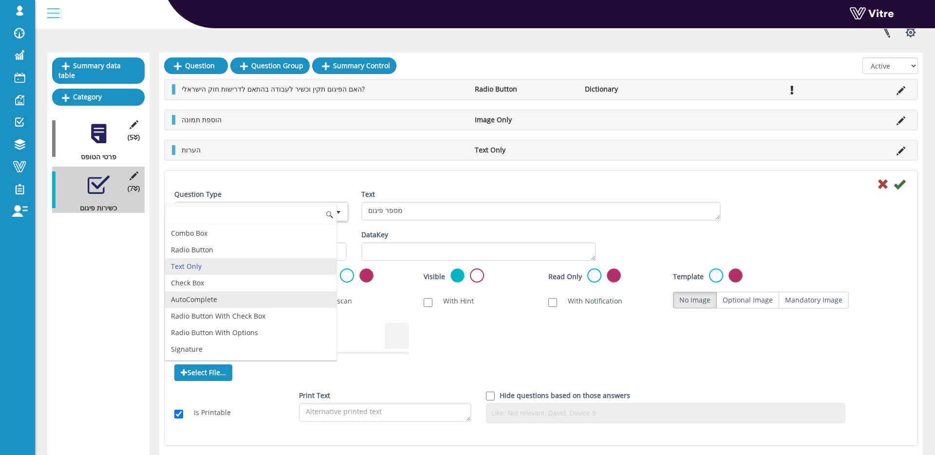
click at [255, 299] on li "AutoComplete" at bounding box center [250, 299] width 171 height 17
type input "1"
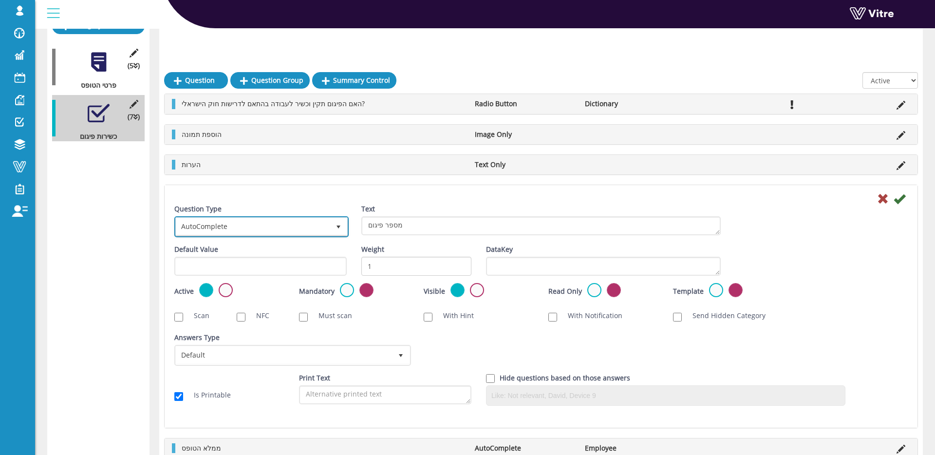
scroll to position [185, 0]
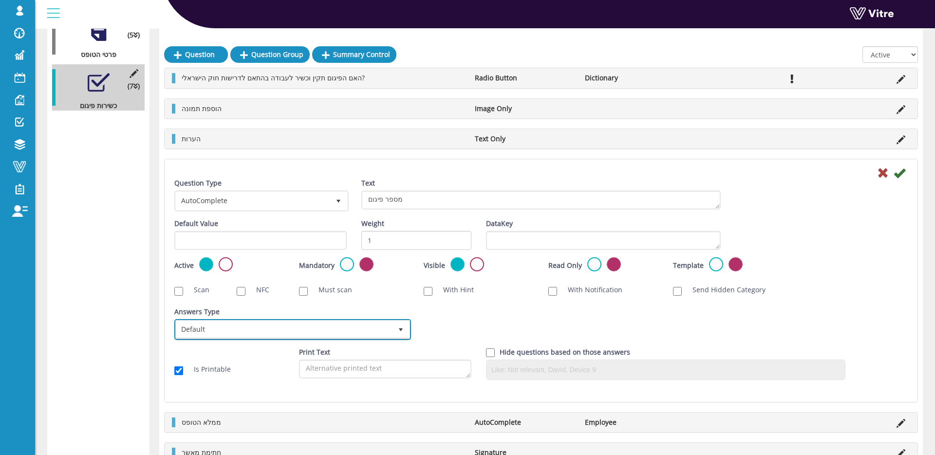
click at [258, 322] on span "Default" at bounding box center [284, 329] width 216 height 18
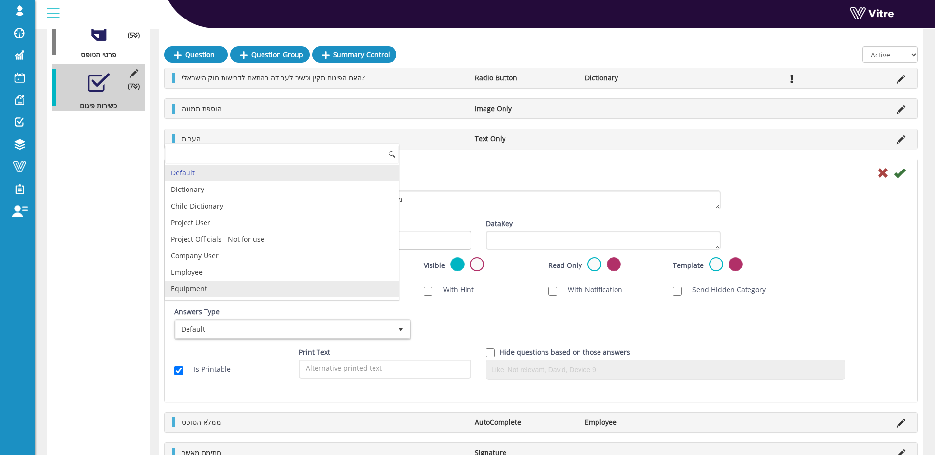
click at [261, 287] on li "Equipment" at bounding box center [282, 288] width 234 height 17
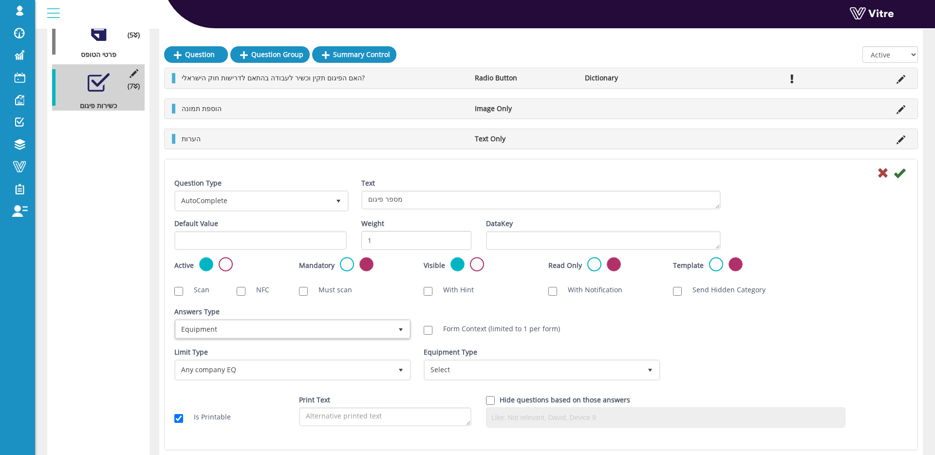
drag, startPoint x: 491, startPoint y: 329, endPoint x: 709, endPoint y: 256, distance: 229.6
click at [491, 329] on label "Form Context (limited to 1 per form)" at bounding box center [496, 329] width 127 height 10
click at [432, 329] on input "Form Context (limited to 1 per form)" at bounding box center [428, 330] width 9 height 9
checkbox input "true"
click at [901, 173] on icon at bounding box center [899, 173] width 12 height 12
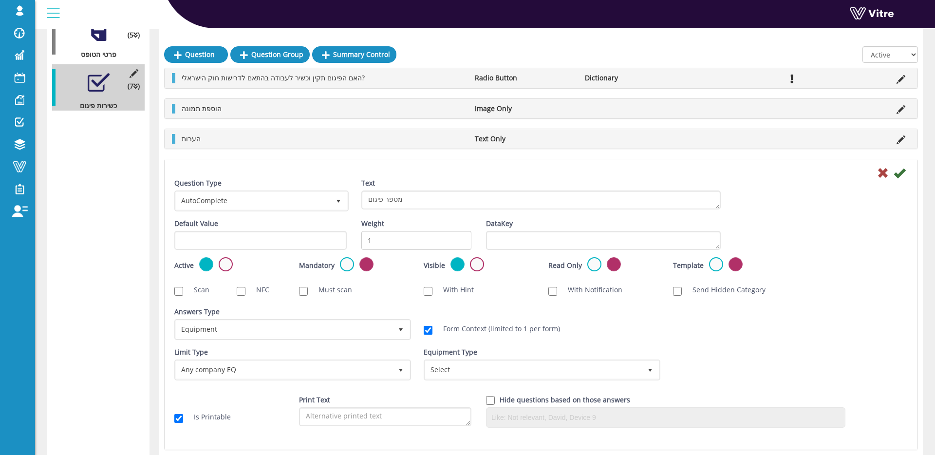
scroll to position [0, 0]
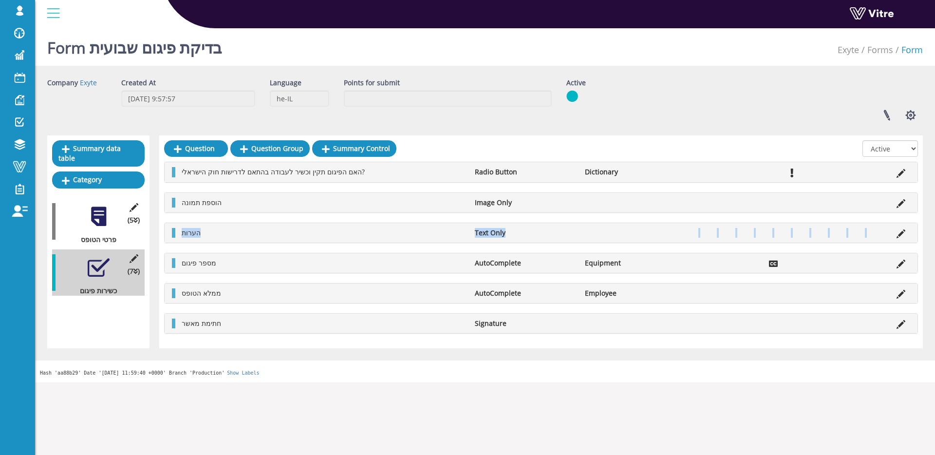
drag, startPoint x: 170, startPoint y: 262, endPoint x: 170, endPoint y: 215, distance: 47.2
click at [171, 212] on div "האם הפיגום תקין וכשיר לעבודה בהתאם לדרישות חוק הישראלי? Radio Button Dictionary…" at bounding box center [541, 248] width 754 height 172
click at [184, 260] on span "מספר פיגום" at bounding box center [199, 262] width 35 height 9
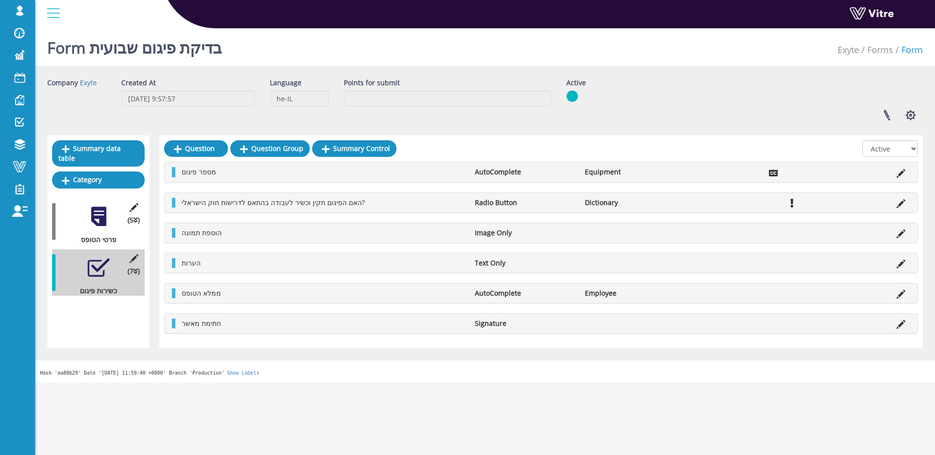
drag, startPoint x: 886, startPoint y: 114, endPoint x: 539, endPoint y: 13, distance: 362.0
click at [0, 24] on div "shir.su Profile Notification Change Company English עברית English Español Franç…" at bounding box center [467, 203] width 935 height 358
click at [92, 265] on div at bounding box center [99, 268] width 22 height 22
drag, startPoint x: 99, startPoint y: 221, endPoint x: 106, endPoint y: 219, distance: 7.1
click at [99, 221] on div at bounding box center [99, 216] width 22 height 22
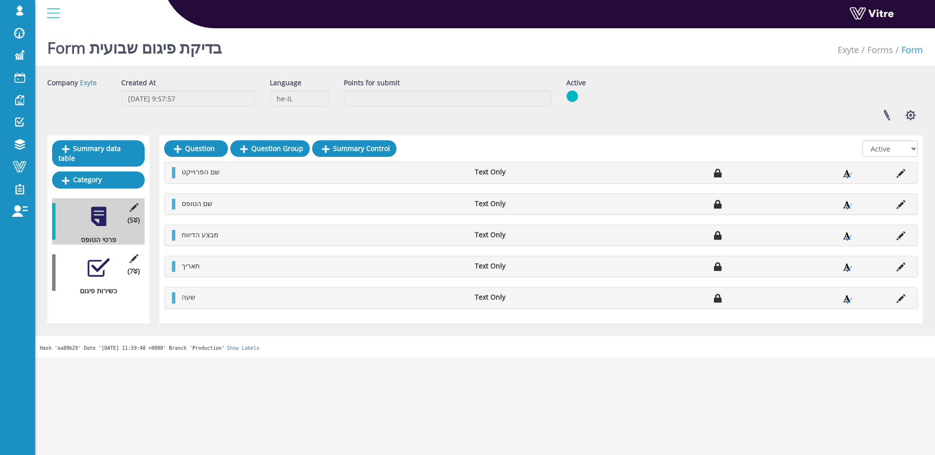
click at [98, 264] on div at bounding box center [99, 268] width 22 height 22
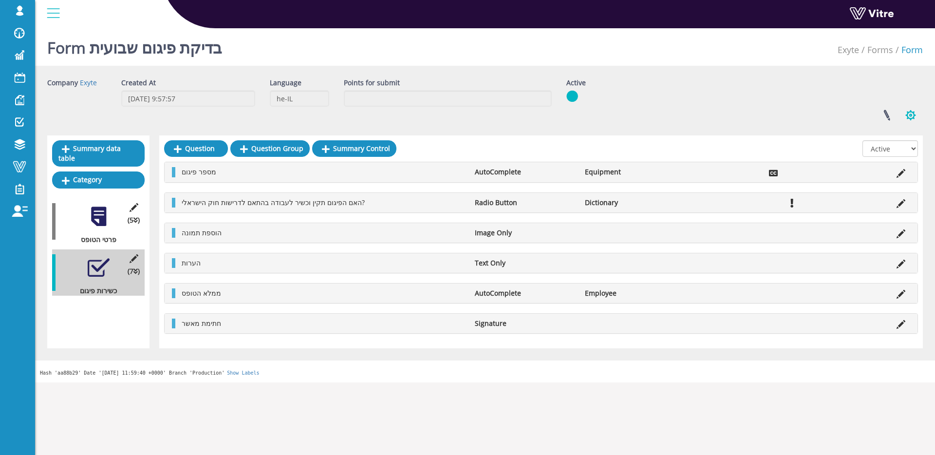
click at [913, 115] on button "button" at bounding box center [910, 115] width 24 height 26
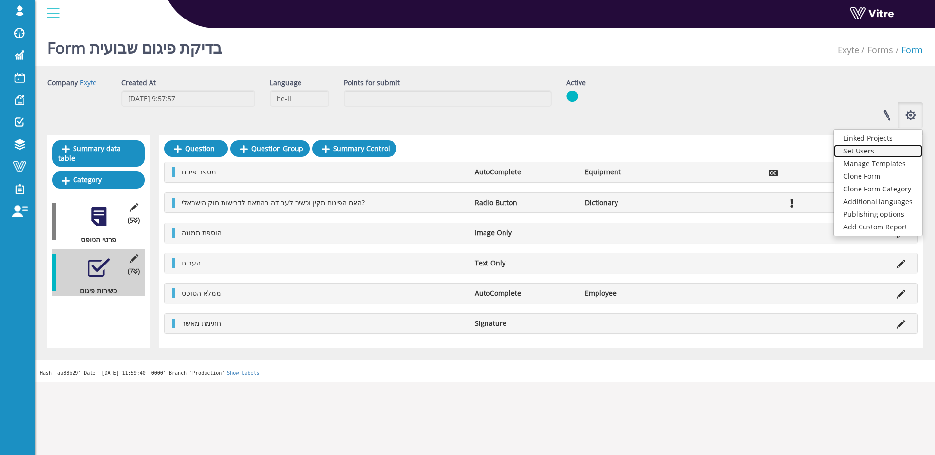
click at [894, 152] on link "Set Users" at bounding box center [878, 151] width 89 height 13
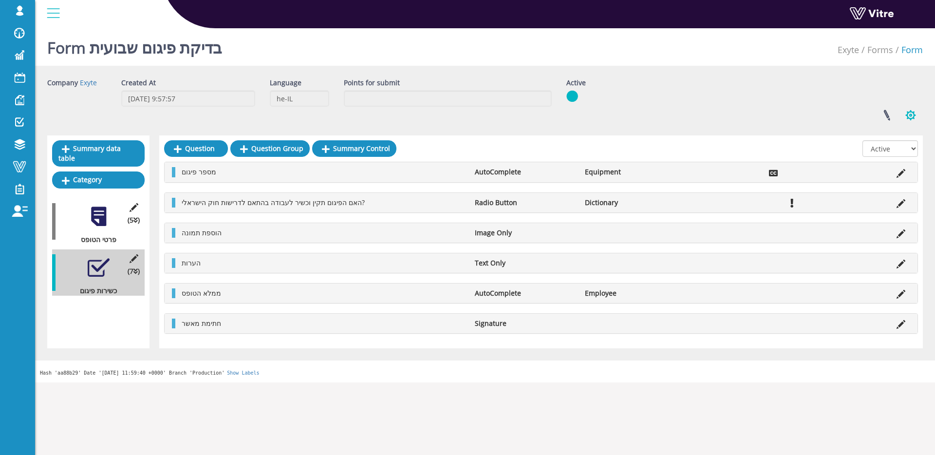
click at [913, 115] on button "button" at bounding box center [910, 115] width 24 height 26
click at [758, 94] on div "Company Exyte Created At 28.5.2025 9:57:57 Language he-IL Points for submit Act…" at bounding box center [485, 103] width 890 height 50
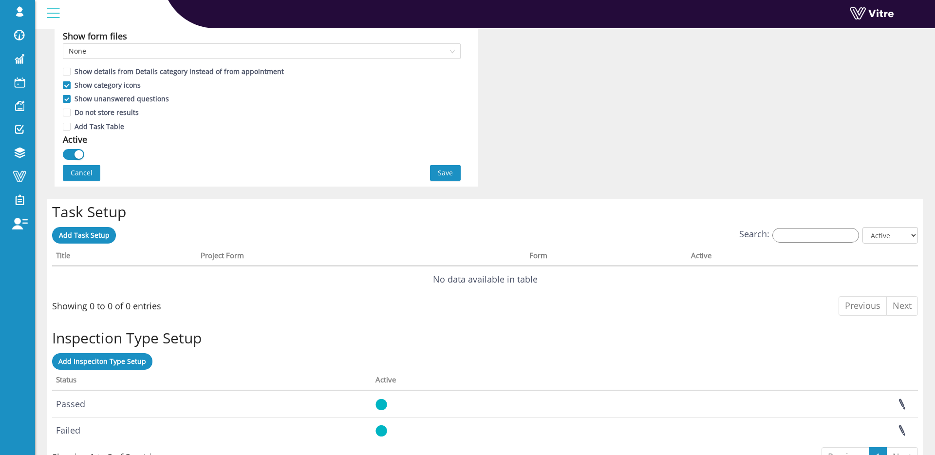
scroll to position [721, 0]
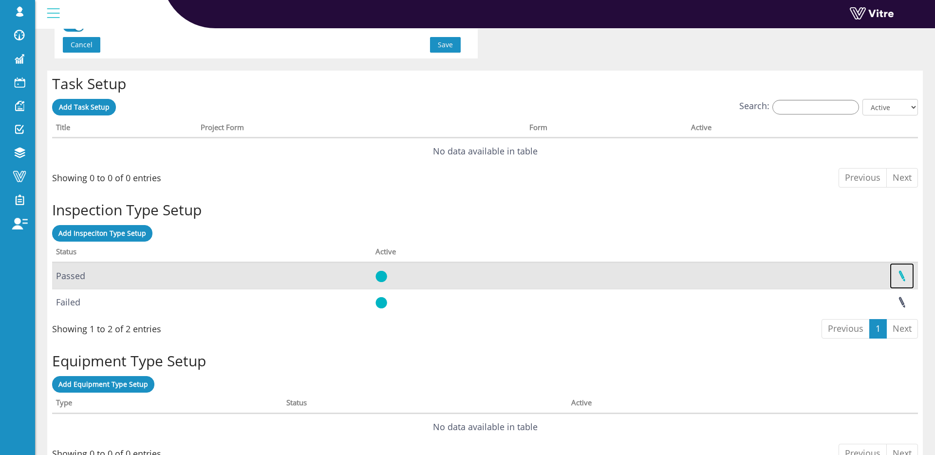
click at [893, 275] on link at bounding box center [902, 276] width 24 height 26
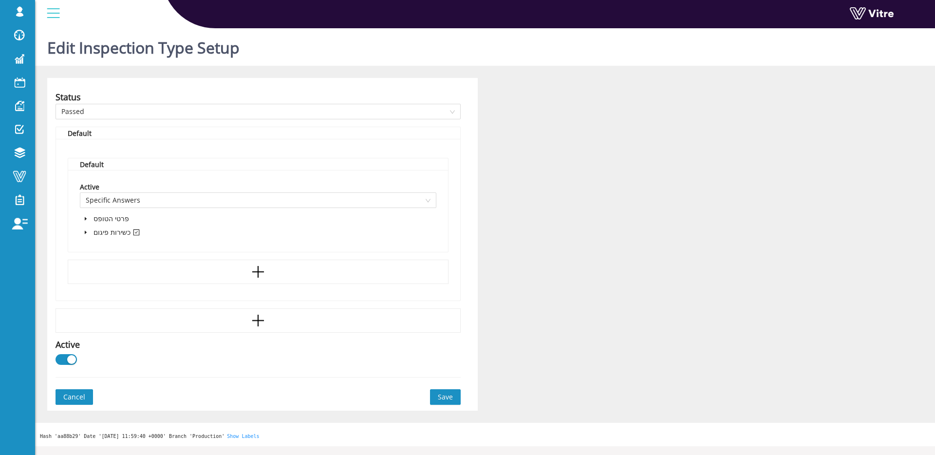
click at [86, 230] on icon "caret-down" at bounding box center [85, 232] width 5 height 5
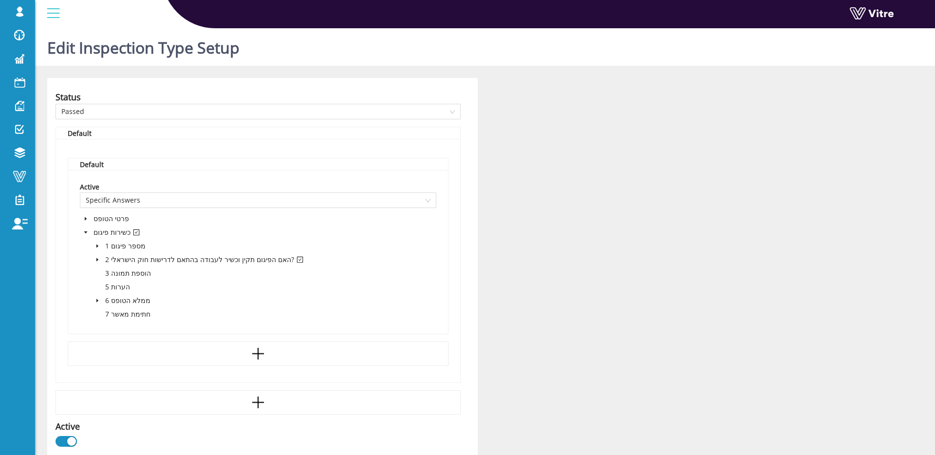
click at [96, 260] on icon "caret-down" at bounding box center [97, 259] width 2 height 3
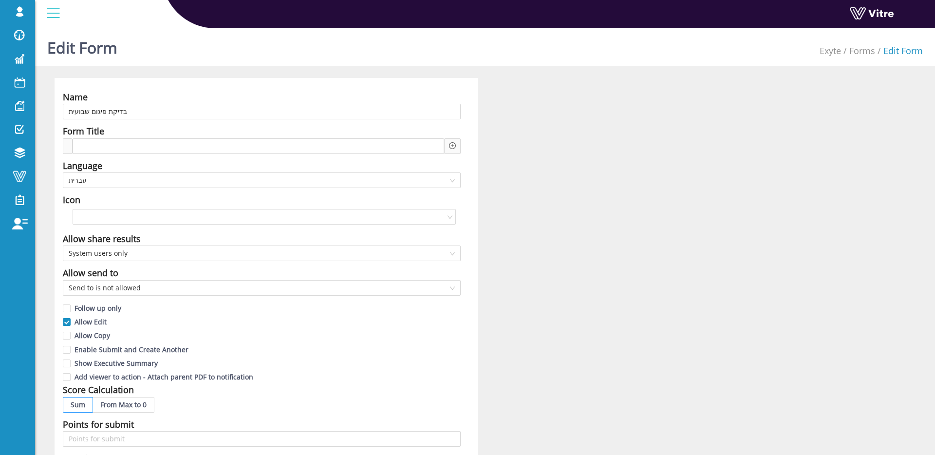
scroll to position [607, 0]
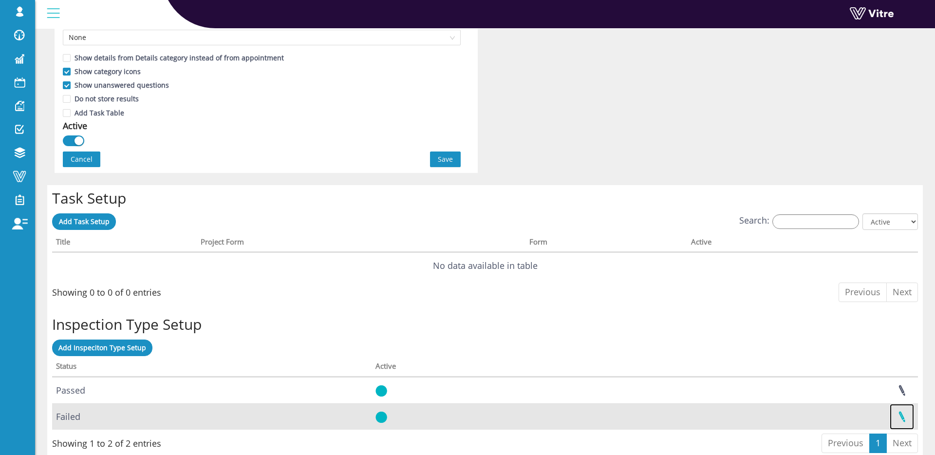
click at [903, 418] on link at bounding box center [902, 417] width 24 height 26
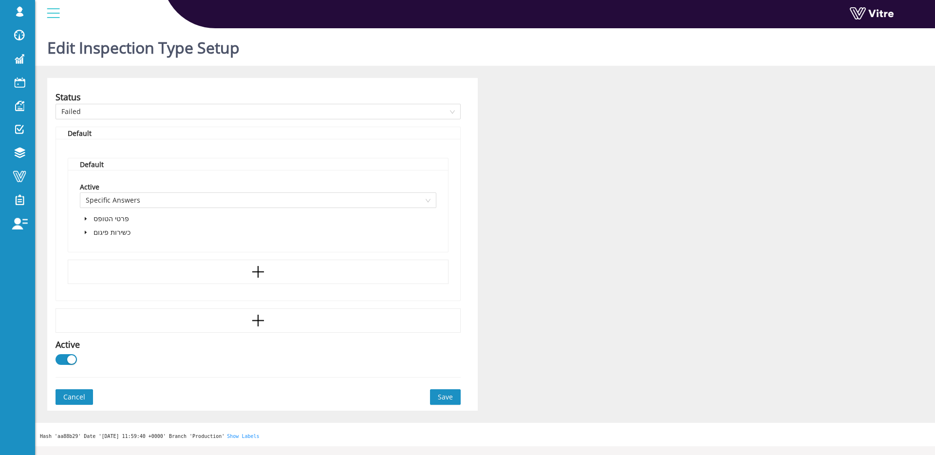
click at [84, 233] on icon "caret-down" at bounding box center [85, 232] width 5 height 5
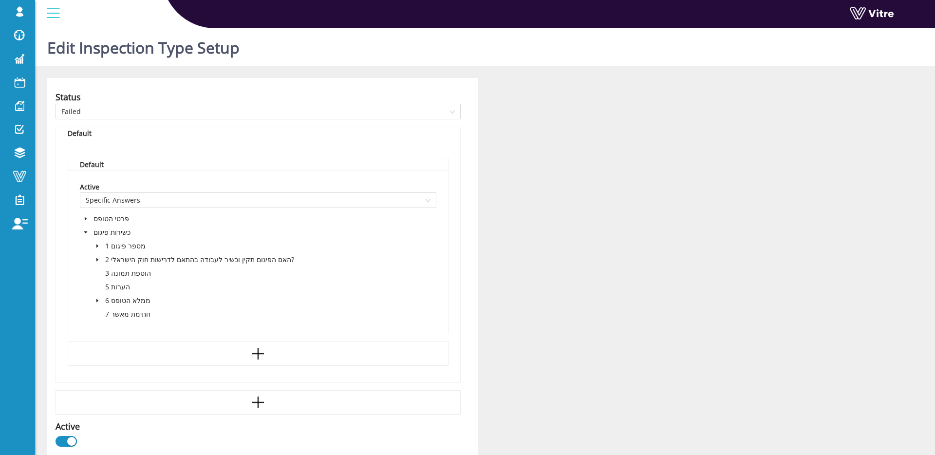
click at [96, 256] on span at bounding box center [98, 260] width 12 height 12
drag, startPoint x: 117, startPoint y: 287, endPoint x: 258, endPoint y: 270, distance: 142.3
click at [117, 287] on span at bounding box center [119, 287] width 8 height 8
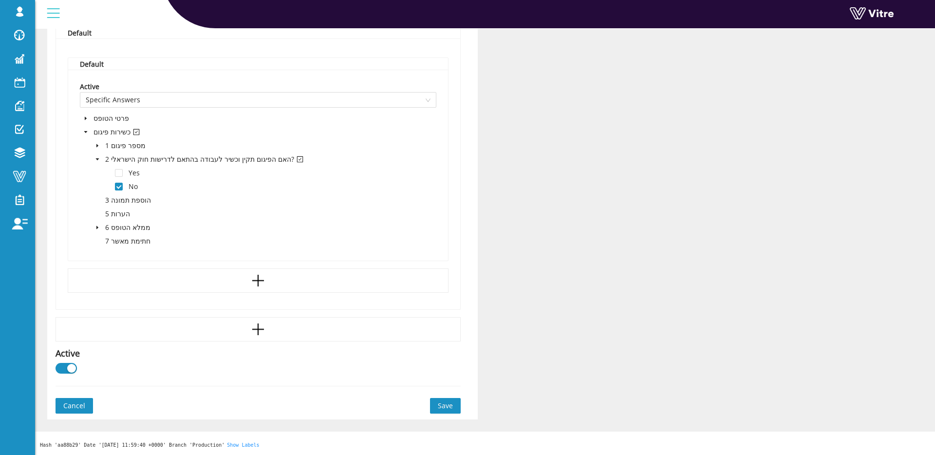
click at [452, 405] on span "Save" at bounding box center [445, 405] width 15 height 11
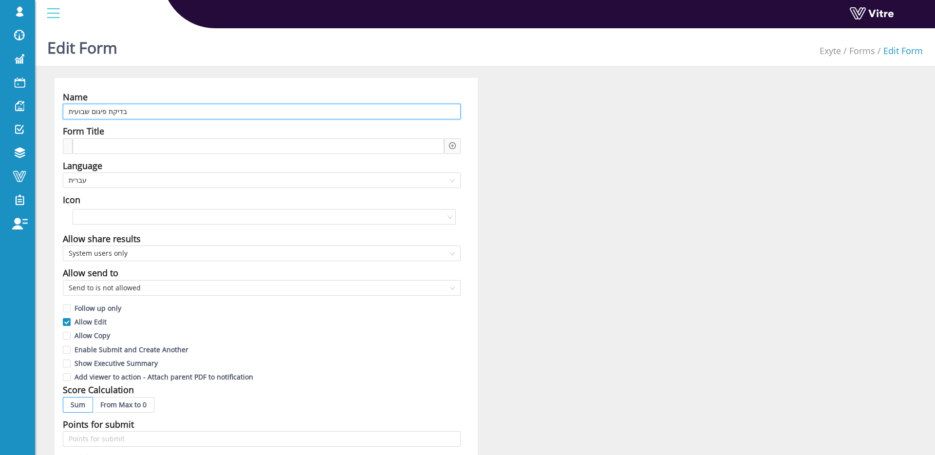
drag, startPoint x: 146, startPoint y: 112, endPoint x: 130, endPoint y: 111, distance: 16.6
click at [146, 112] on input "בדיקת פיגום שבועית" at bounding box center [262, 112] width 398 height 16
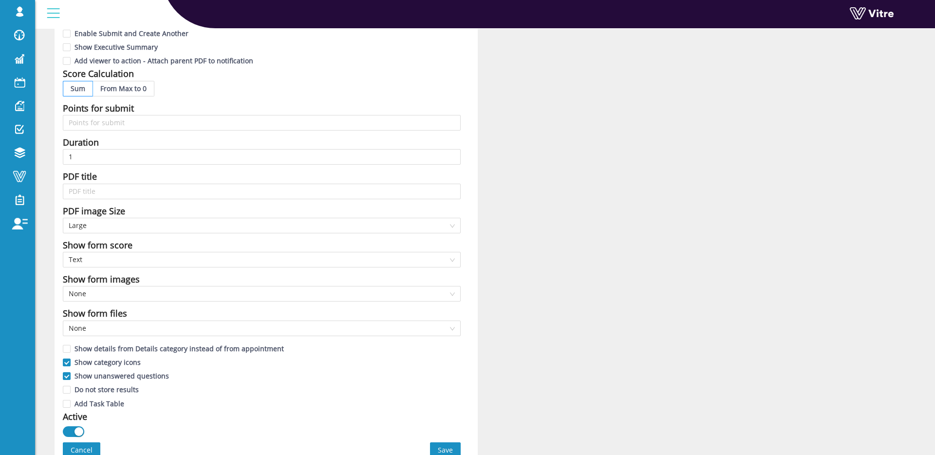
scroll to position [237, 0]
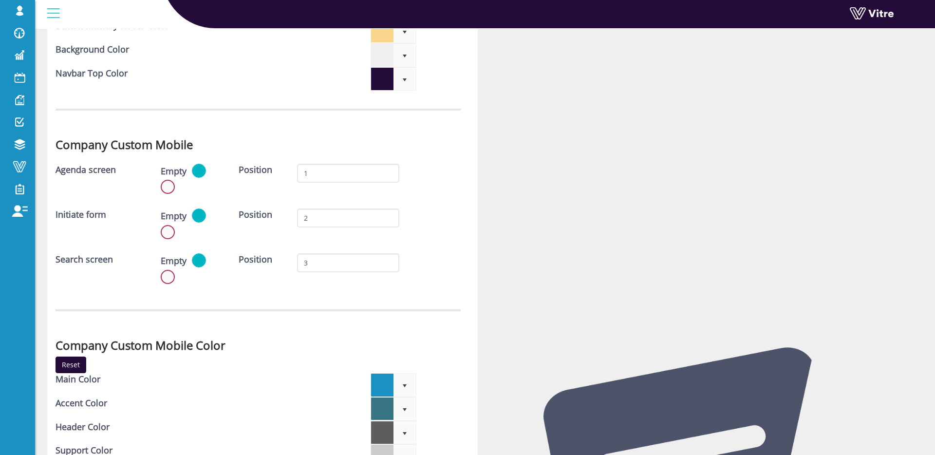
scroll to position [2728, 0]
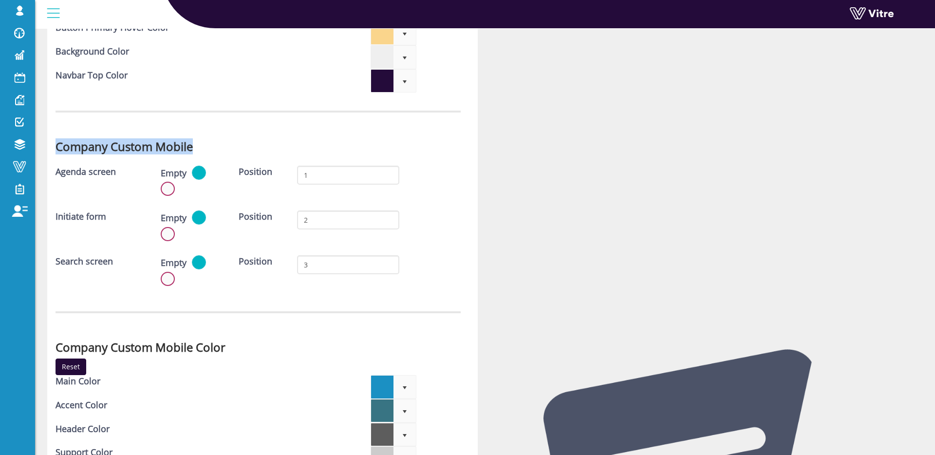
drag, startPoint x: 55, startPoint y: 146, endPoint x: 213, endPoint y: 143, distance: 158.8
click at [206, 144] on div "Company Custom Mobile" at bounding box center [258, 143] width 420 height 27
click at [269, 133] on div "Company Custom Mobile" at bounding box center [258, 143] width 420 height 27
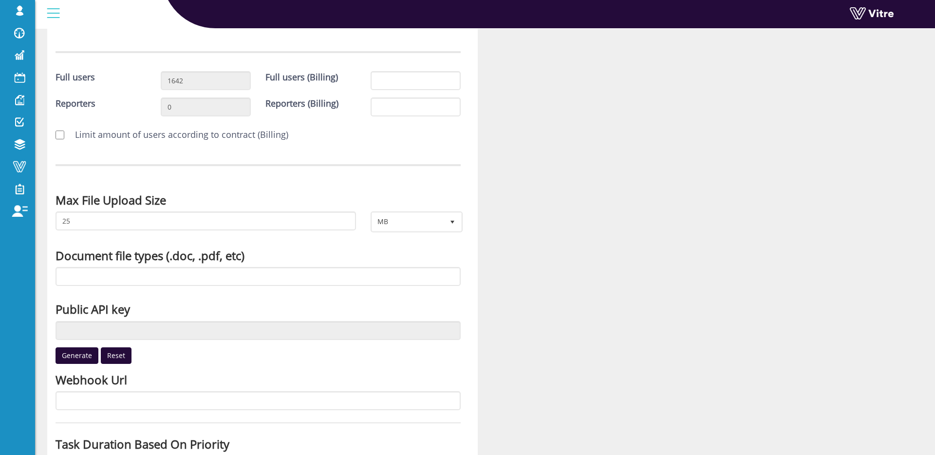
scroll to position [0, 0]
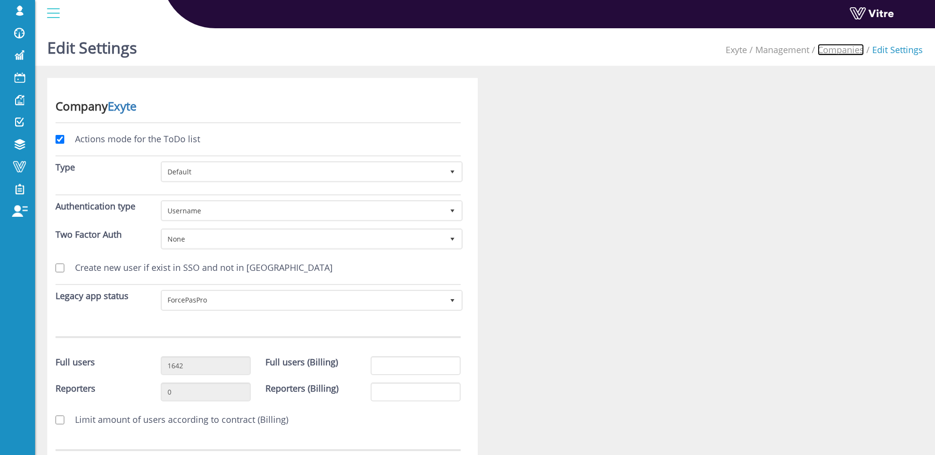
click at [835, 52] on link "Companies" at bounding box center [841, 50] width 46 height 12
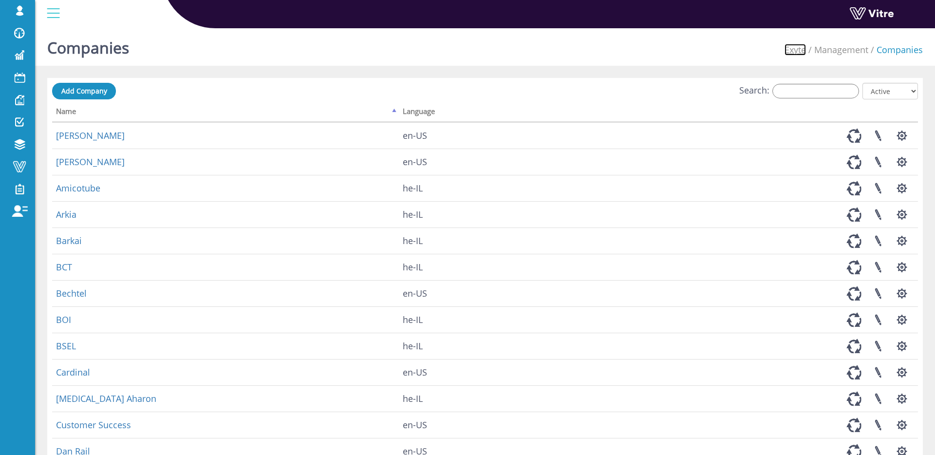
click at [802, 51] on link "Exyte" at bounding box center [794, 50] width 21 height 12
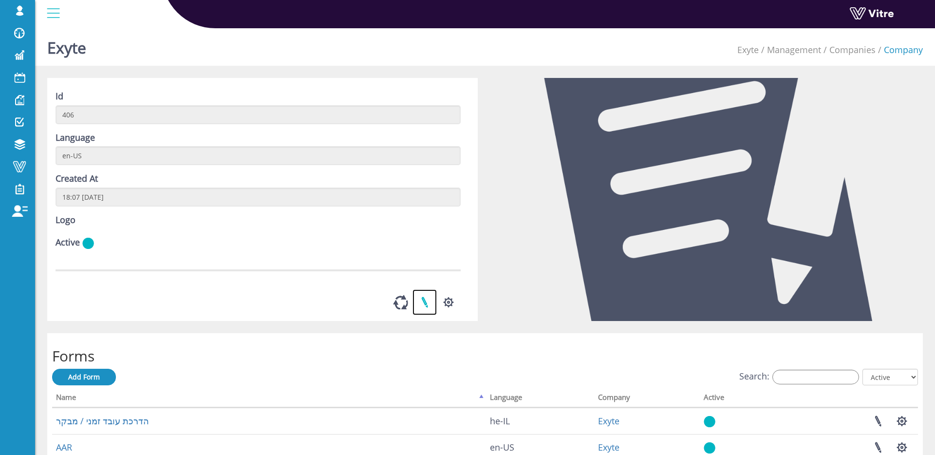
click at [432, 315] on link at bounding box center [424, 302] width 24 height 26
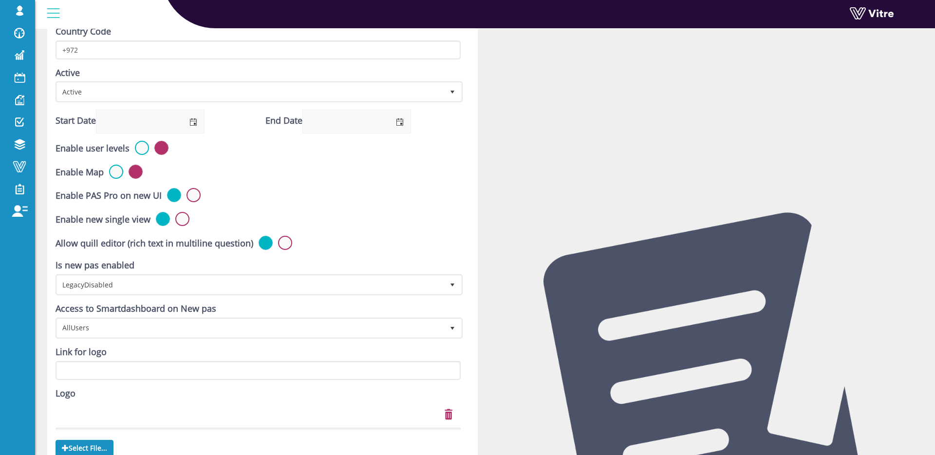
scroll to position [230, 0]
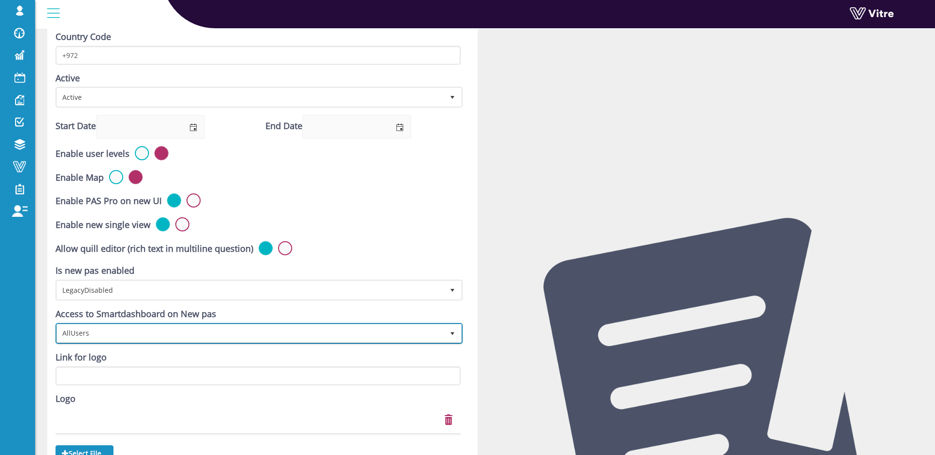
click at [130, 325] on span "AllUsers" at bounding box center [250, 333] width 387 height 18
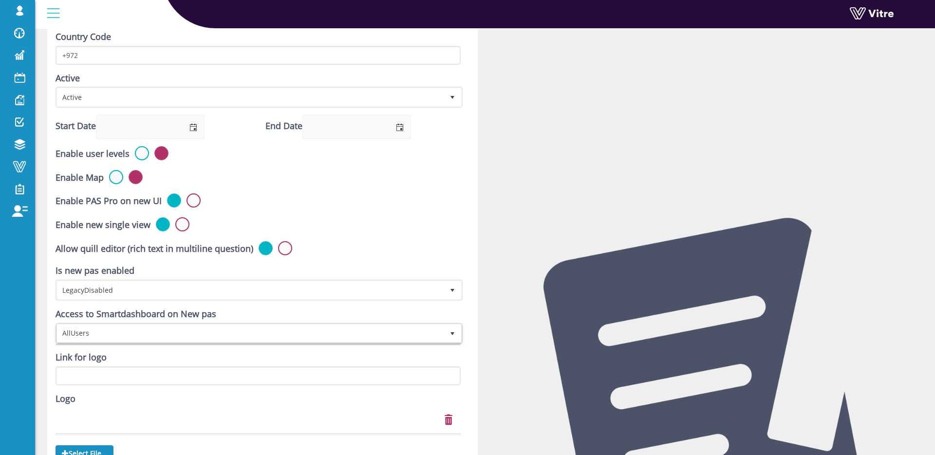
click at [681, 305] on div at bounding box center [707, 191] width 445 height 687
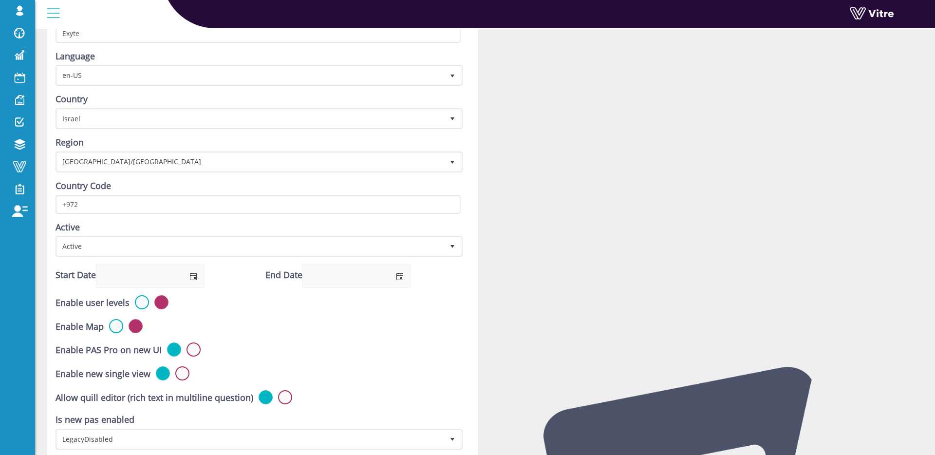
scroll to position [64, 0]
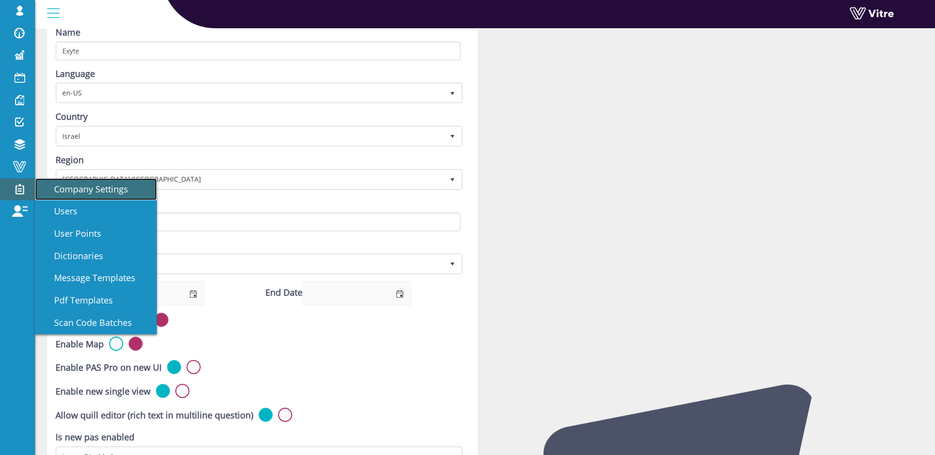
click at [58, 191] on span "Company Settings" at bounding box center [85, 189] width 86 height 12
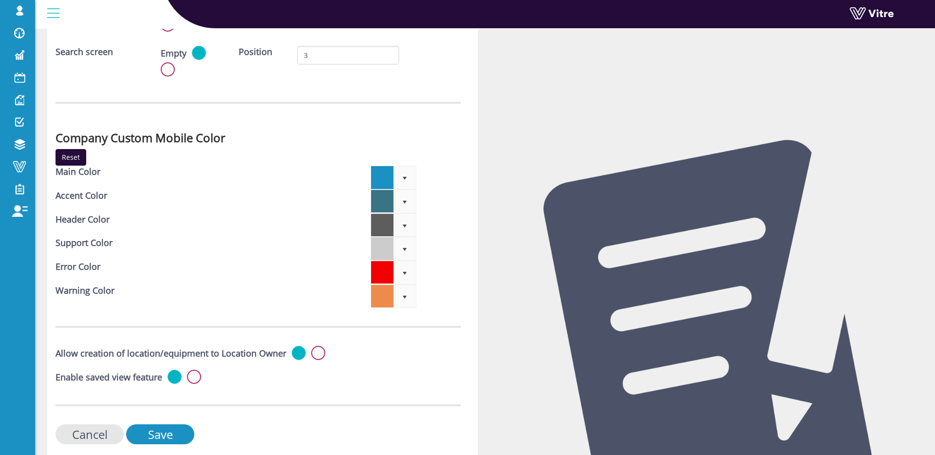
scroll to position [2974, 0]
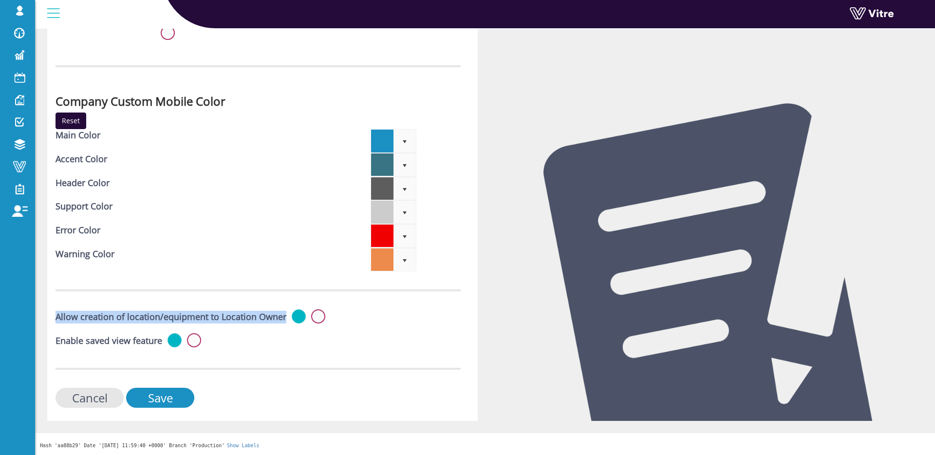
drag, startPoint x: 53, startPoint y: 317, endPoint x: 301, endPoint y: 322, distance: 248.4
click at [301, 344] on div "Enable saved view feature" at bounding box center [258, 341] width 405 height 17
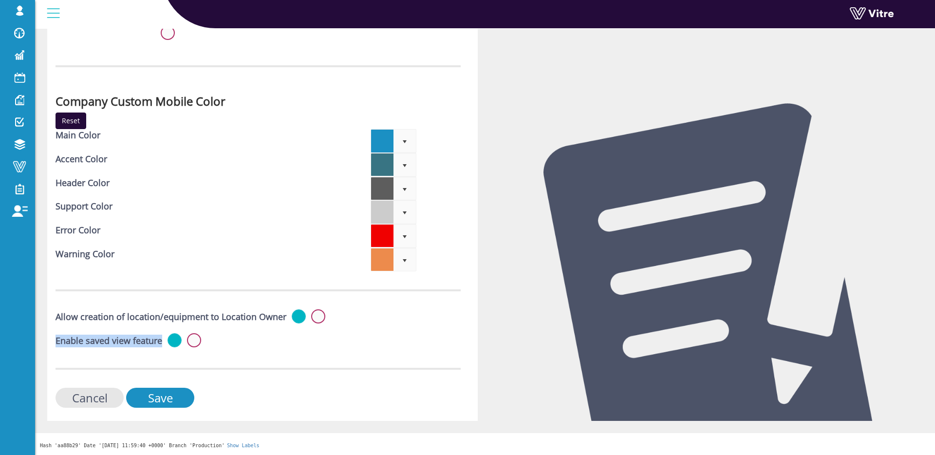
drag, startPoint x: 49, startPoint y: 344, endPoint x: 154, endPoint y: 349, distance: 105.3
click at [251, 348] on div "Enable saved view feature" at bounding box center [258, 341] width 405 height 17
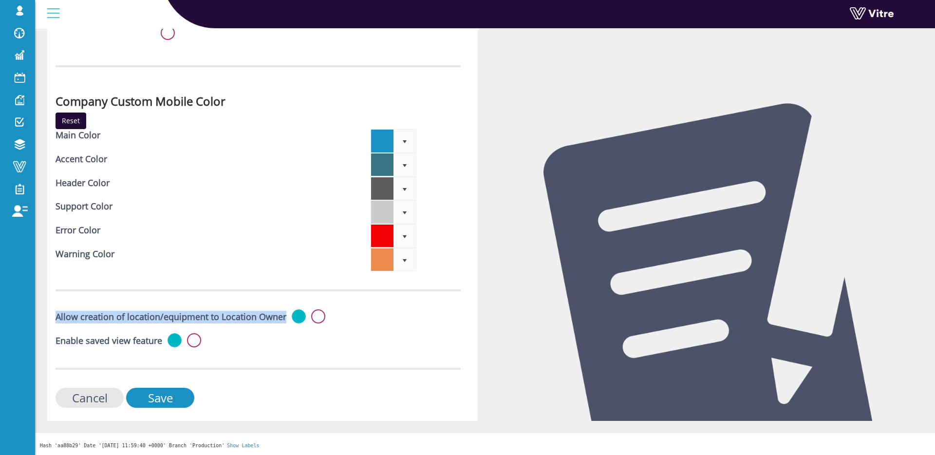
drag, startPoint x: 302, startPoint y: 318, endPoint x: 55, endPoint y: 320, distance: 246.9
click at [56, 320] on label "Allow creation of location/equipment to Location Owner" at bounding box center [171, 317] width 231 height 13
click at [64, 319] on label "Allow creation of location/equipment to Location Owner" at bounding box center [171, 317] width 231 height 13
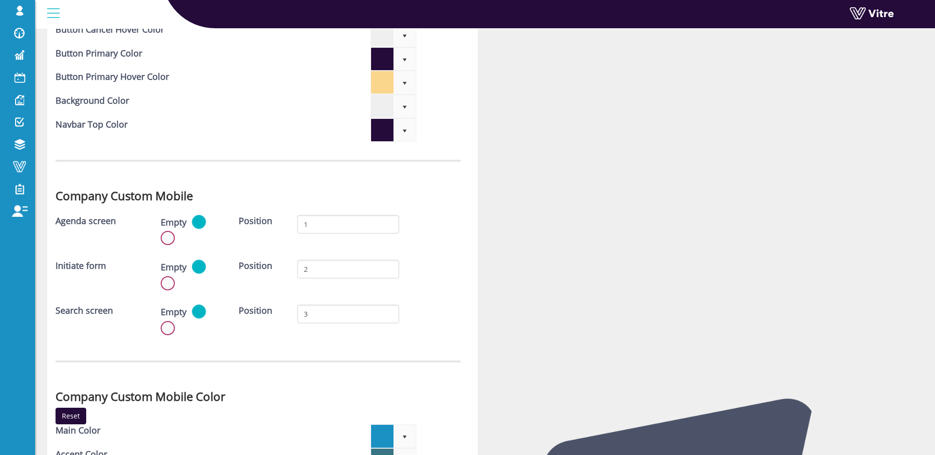
scroll to position [2684, 0]
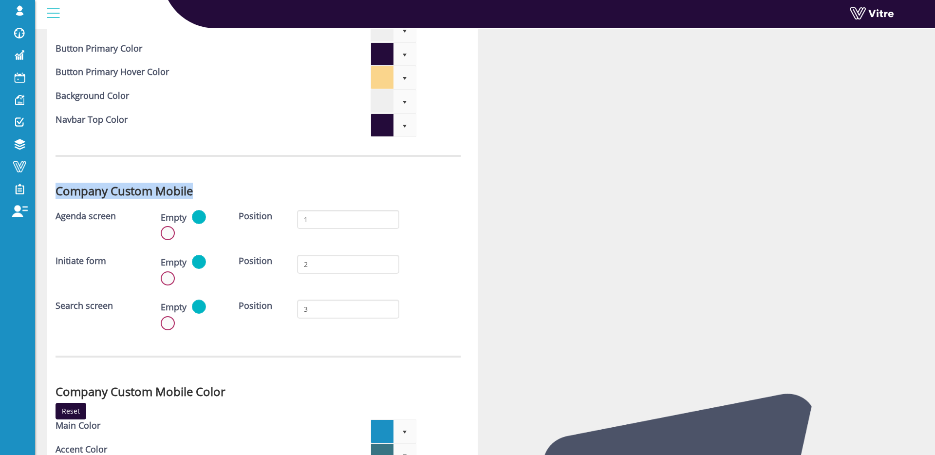
drag, startPoint x: 55, startPoint y: 188, endPoint x: 259, endPoint y: 185, distance: 204.5
click at [256, 195] on div "Company Custom Mobile" at bounding box center [258, 188] width 420 height 27
click at [261, 182] on div "Company Custom Mobile" at bounding box center [258, 188] width 420 height 27
drag, startPoint x: 49, startPoint y: 193, endPoint x: 206, endPoint y: 191, distance: 157.3
click at [201, 192] on div "Company Custom Mobile" at bounding box center [258, 188] width 420 height 27
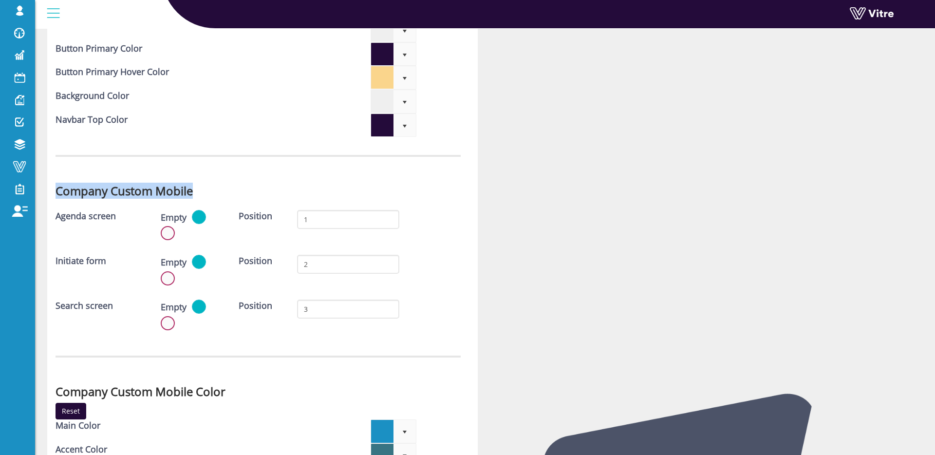
click at [232, 177] on div "Company Custom Mobile" at bounding box center [258, 188] width 420 height 27
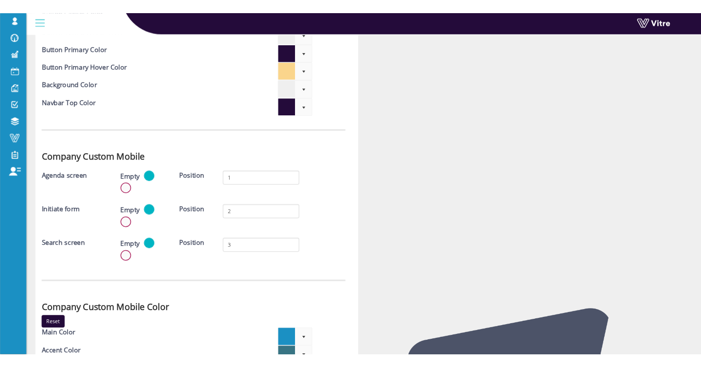
scroll to position [2731, 0]
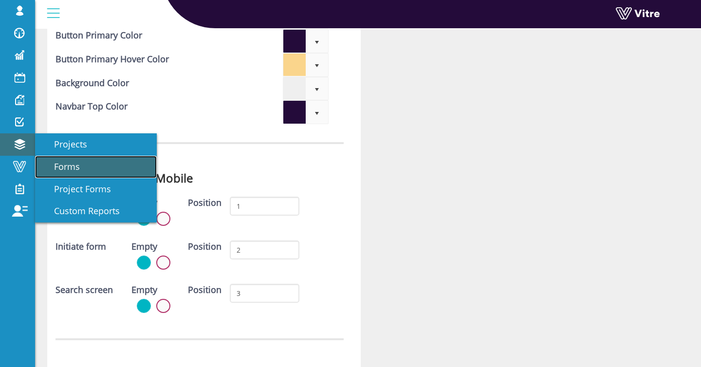
click at [71, 165] on span "Forms" at bounding box center [60, 167] width 37 height 12
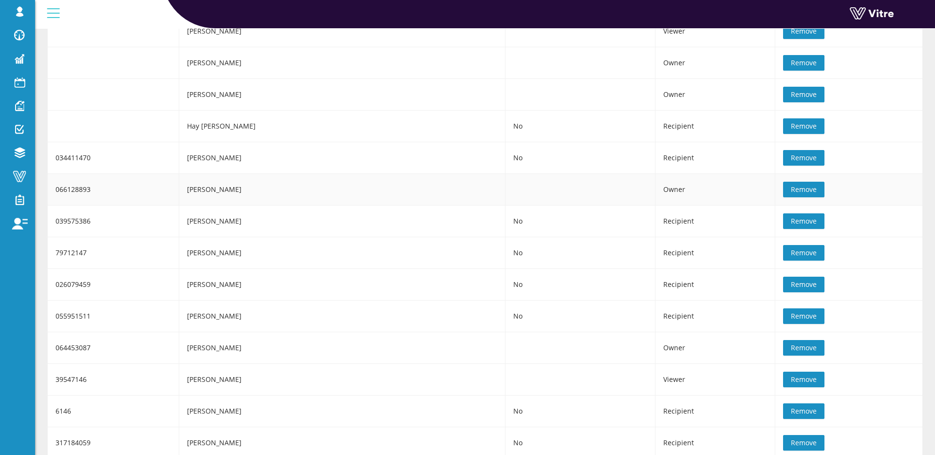
scroll to position [385, 0]
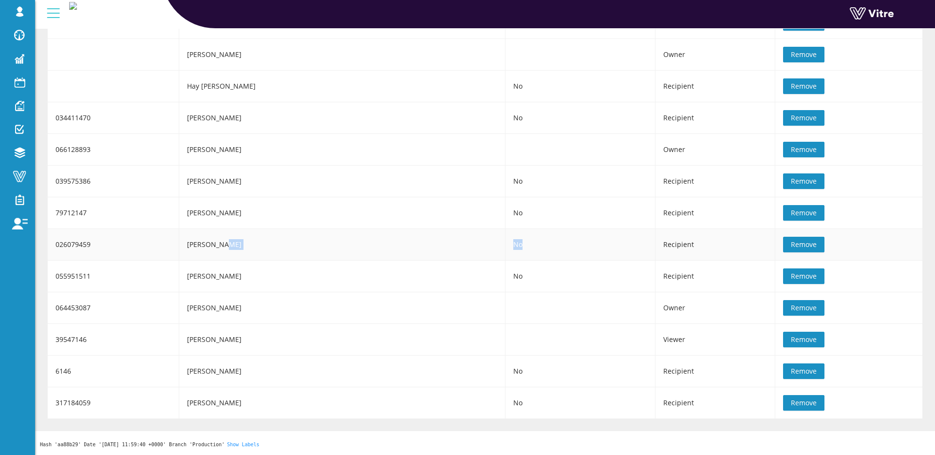
drag, startPoint x: 446, startPoint y: 245, endPoint x: 427, endPoint y: 245, distance: 19.5
click at [427, 245] on tr "026079459 Avi Altman No Recipient Remove" at bounding box center [485, 245] width 875 height 32
click at [411, 244] on td "Avi Altman" at bounding box center [342, 245] width 326 height 32
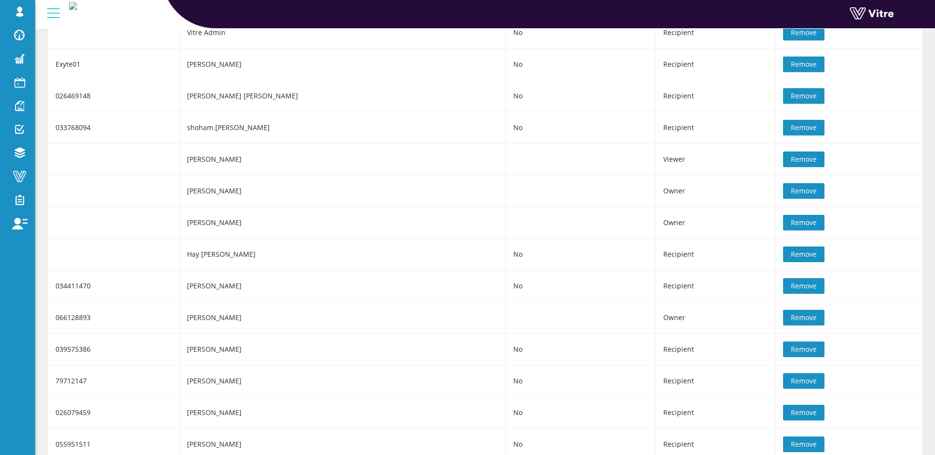
scroll to position [0, 0]
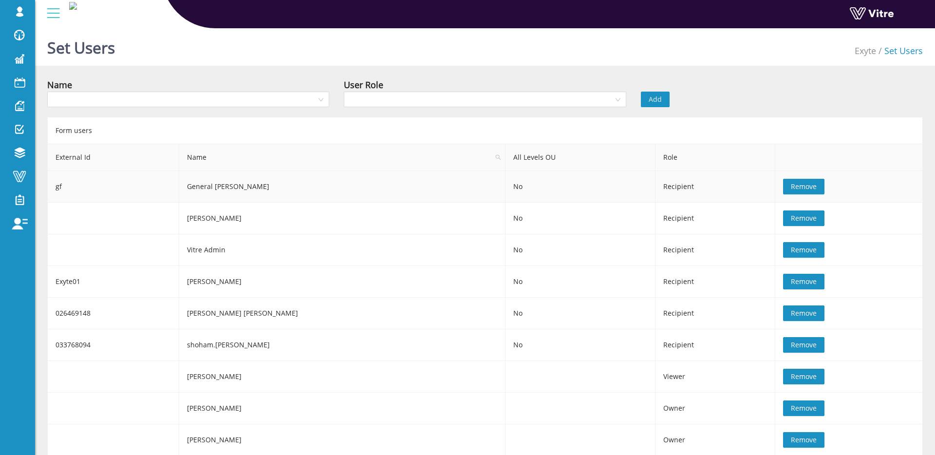
click at [791, 188] on span "Remove" at bounding box center [804, 186] width 26 height 11
click at [791, 189] on span "Remove" at bounding box center [804, 186] width 26 height 11
click at [791, 188] on span "Remove" at bounding box center [804, 186] width 26 height 11
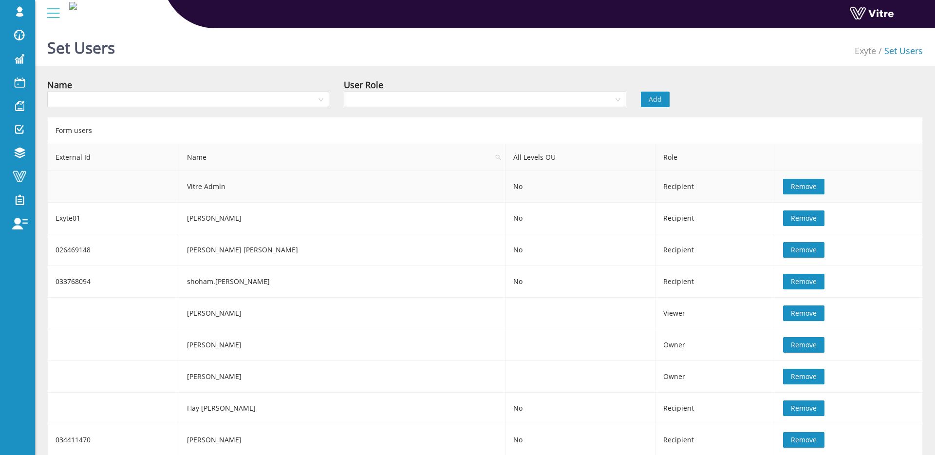
click at [791, 187] on span "Remove" at bounding box center [804, 186] width 26 height 11
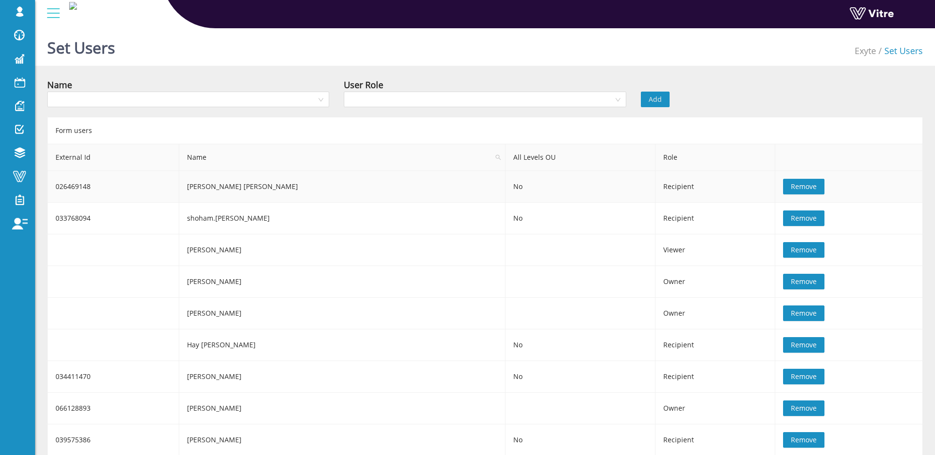
click at [791, 187] on span "Remove" at bounding box center [804, 186] width 26 height 11
click at [791, 189] on span "Remove" at bounding box center [804, 186] width 26 height 11
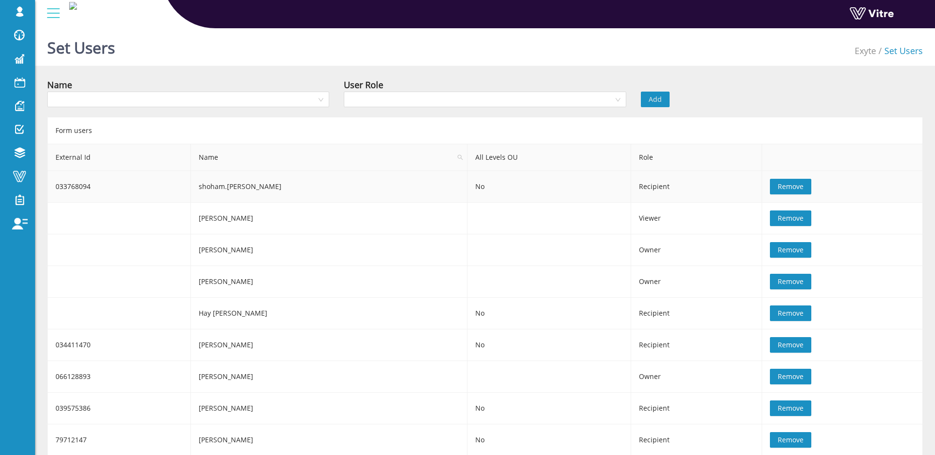
click at [778, 187] on span "Remove" at bounding box center [791, 186] width 26 height 11
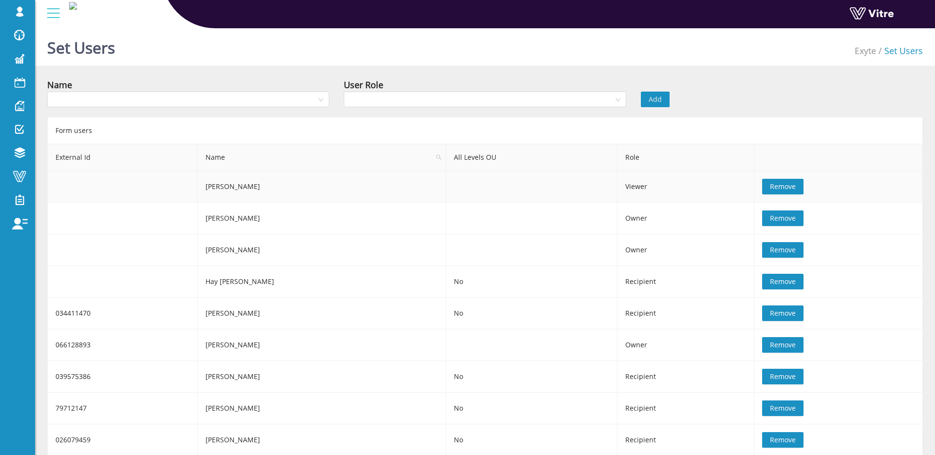
click at [770, 187] on span "Remove" at bounding box center [783, 186] width 26 height 11
click at [286, 94] on input "search" at bounding box center [184, 99] width 263 height 15
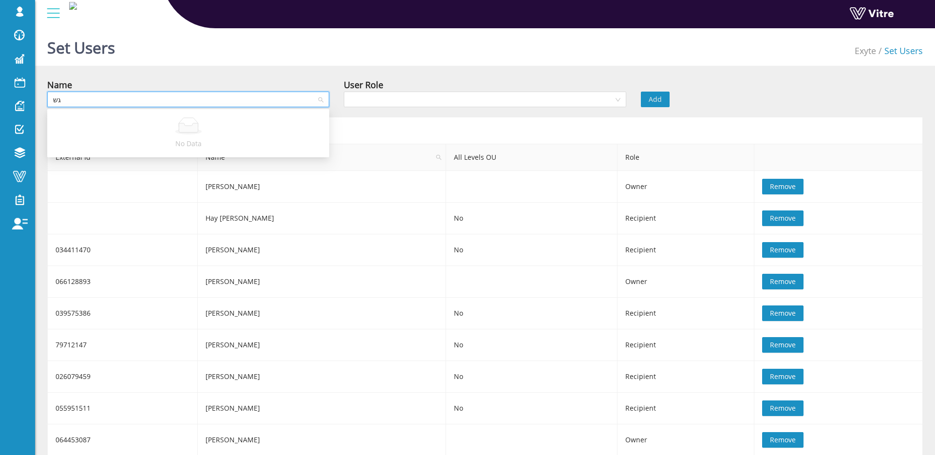
type input "ג"
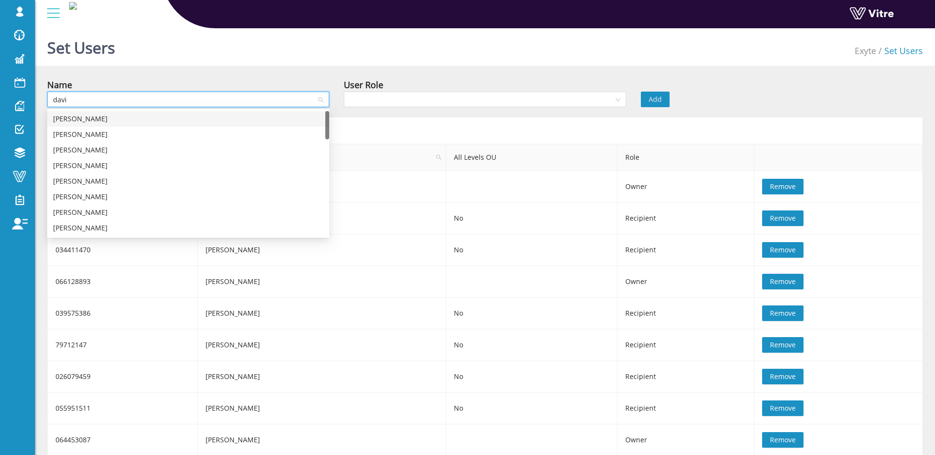
type input "david"
click at [216, 135] on div "David Lazrian" at bounding box center [188, 134] width 270 height 11
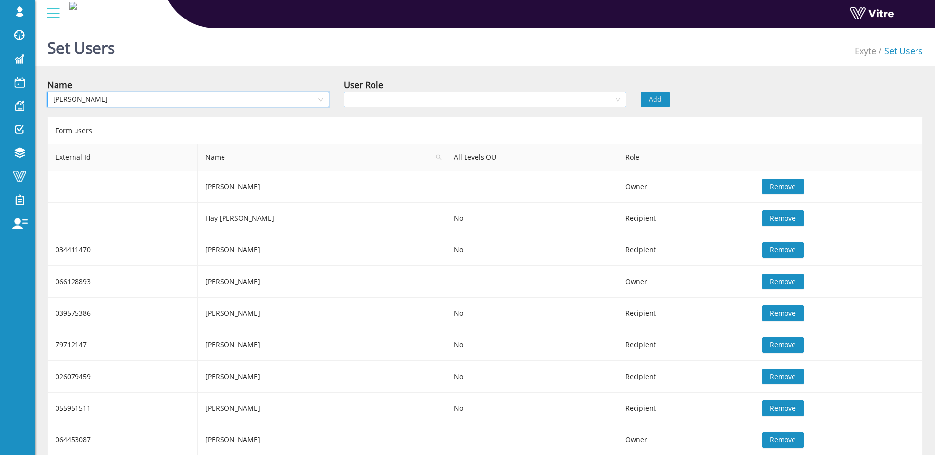
click at [399, 100] on input "search" at bounding box center [481, 99] width 263 height 15
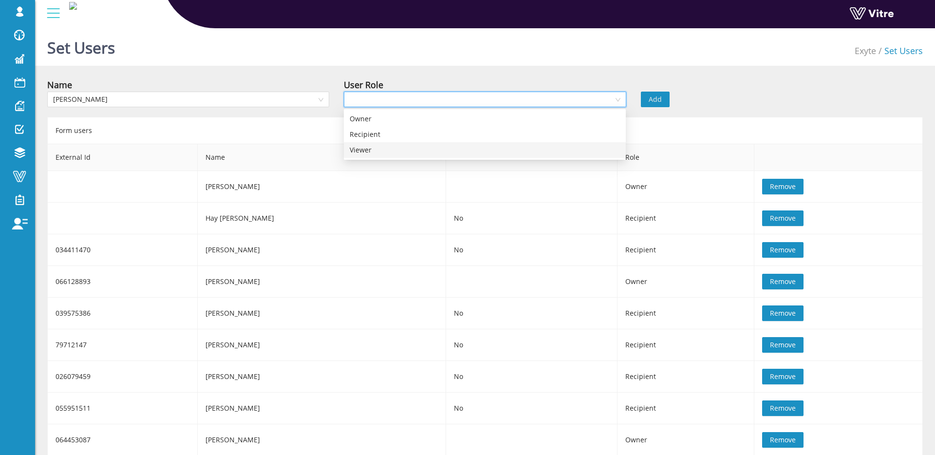
click at [383, 150] on div "Viewer" at bounding box center [485, 150] width 270 height 11
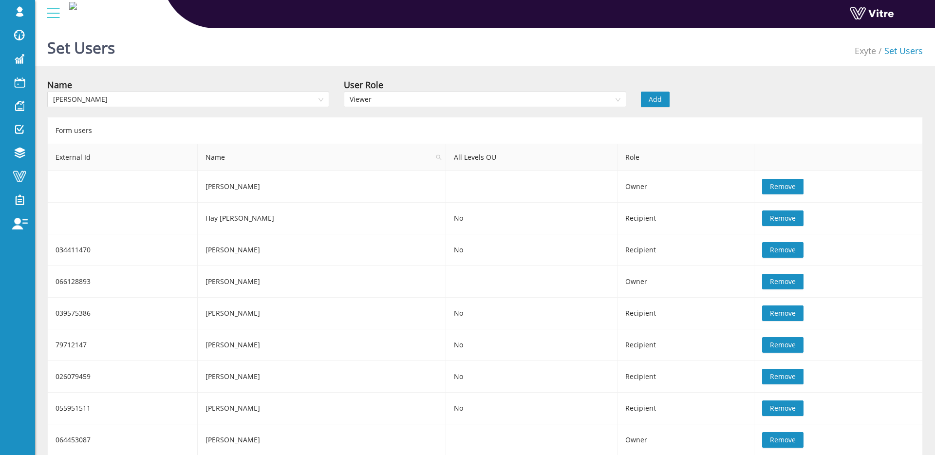
click at [656, 98] on span "Add" at bounding box center [655, 99] width 13 height 11
click at [770, 221] on span "Remove" at bounding box center [783, 218] width 26 height 11
click at [770, 220] on span "Remove" at bounding box center [783, 218] width 26 height 11
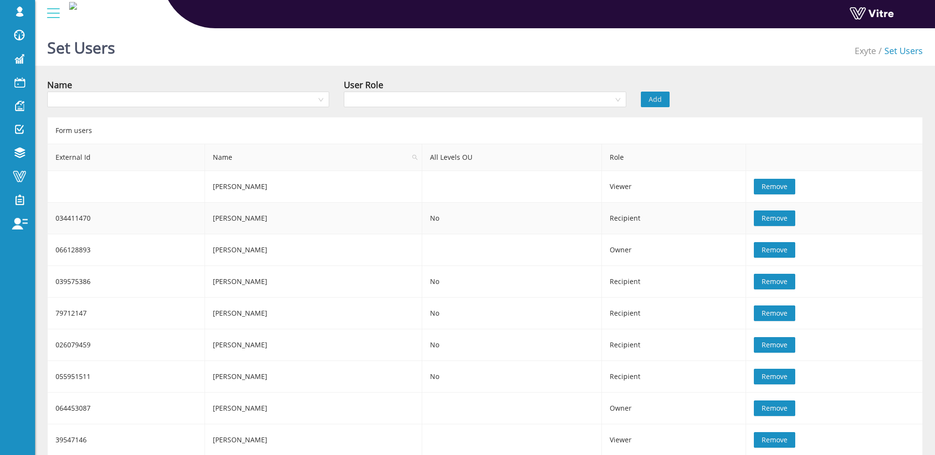
click at [765, 223] on button "Remove" at bounding box center [774, 218] width 41 height 16
drag, startPoint x: 608, startPoint y: 186, endPoint x: 635, endPoint y: 186, distance: 27.8
click at [635, 186] on td "Viewer" at bounding box center [674, 187] width 144 height 32
click at [652, 186] on td "Viewer" at bounding box center [674, 187] width 144 height 32
click at [768, 250] on span "Remove" at bounding box center [775, 249] width 26 height 11
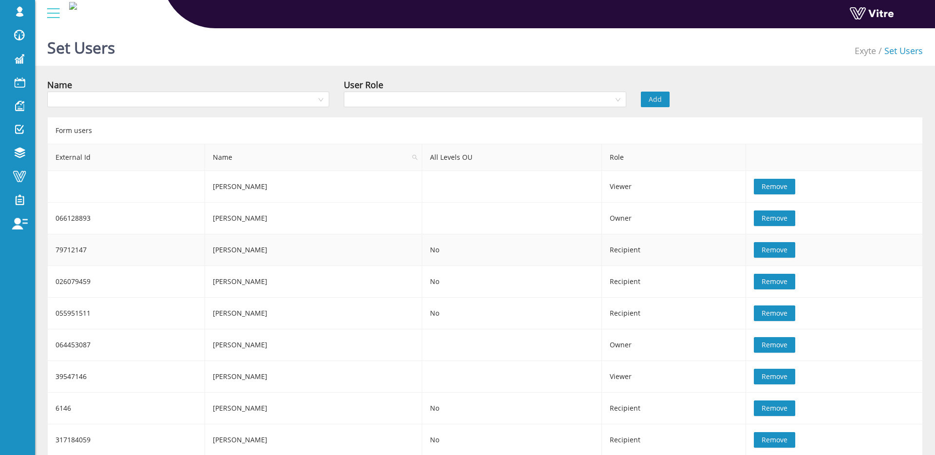
click at [768, 250] on span "Remove" at bounding box center [775, 249] width 26 height 11
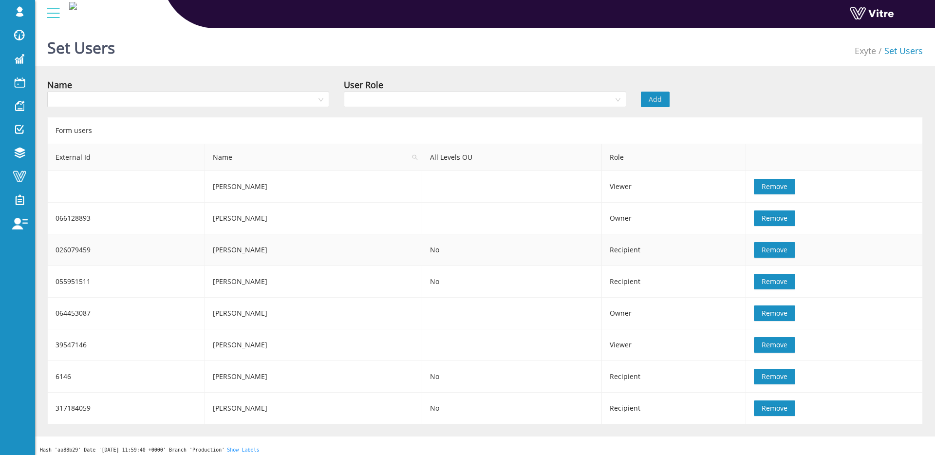
click at [768, 250] on span "Remove" at bounding box center [775, 249] width 26 height 11
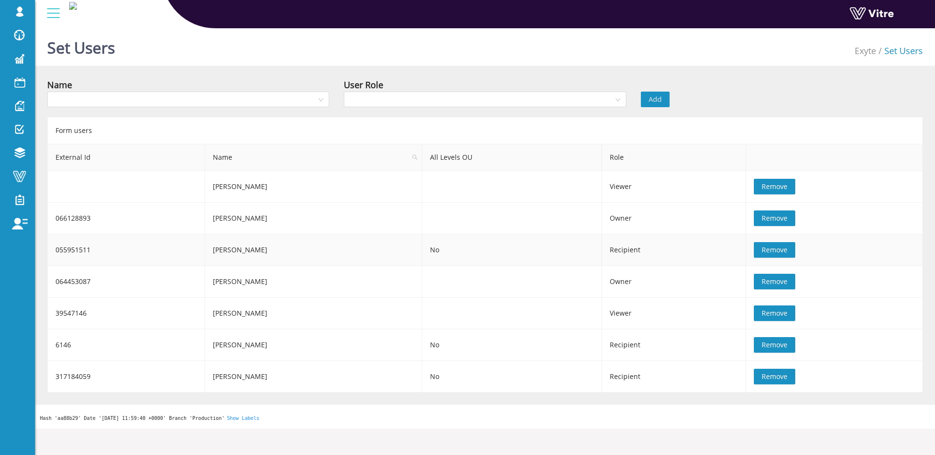
click at [768, 250] on span "Remove" at bounding box center [775, 249] width 26 height 11
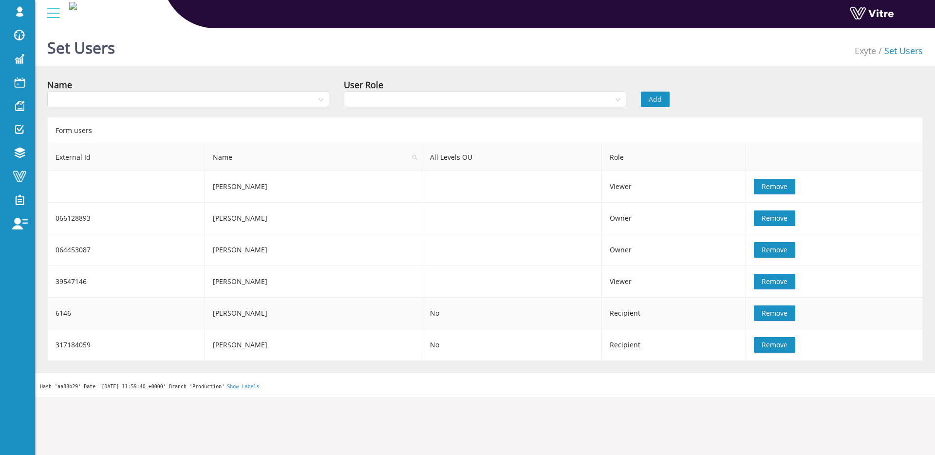
click at [767, 319] on button "Remove" at bounding box center [774, 313] width 41 height 16
click at [767, 317] on span "Remove" at bounding box center [775, 313] width 26 height 11
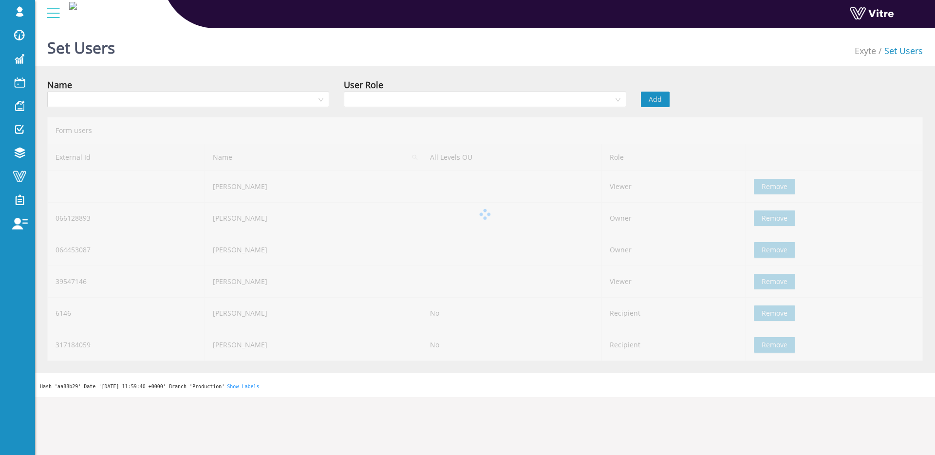
click at [767, 315] on div "Form users External Id Name All Levels OU Role David Lazrian Viewer Remove 0661…" at bounding box center [484, 239] width 875 height 244
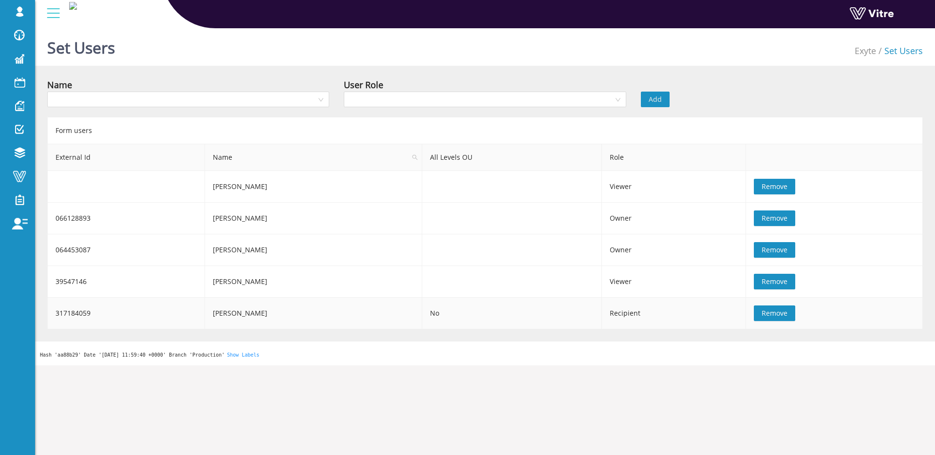
click at [762, 310] on span "Remove" at bounding box center [775, 313] width 26 height 11
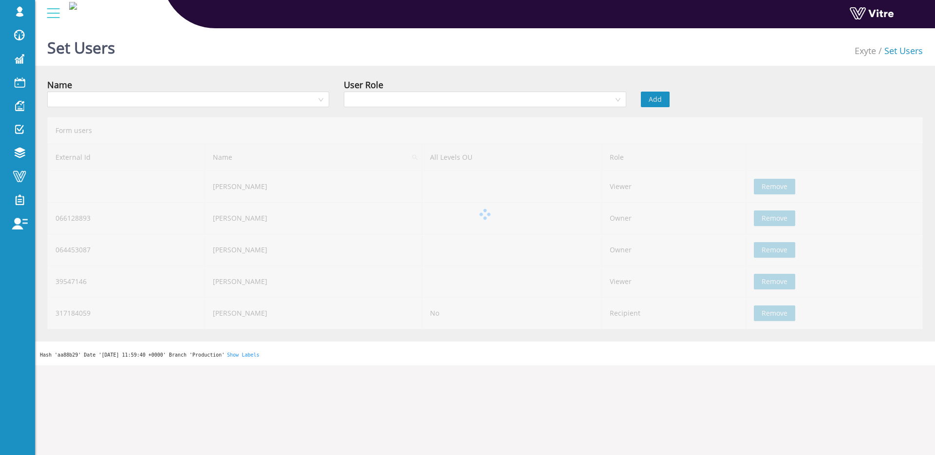
click at [761, 315] on div "Form users External Id Name All Levels OU Role David Lazrian Viewer Remove 0661…" at bounding box center [484, 223] width 875 height 212
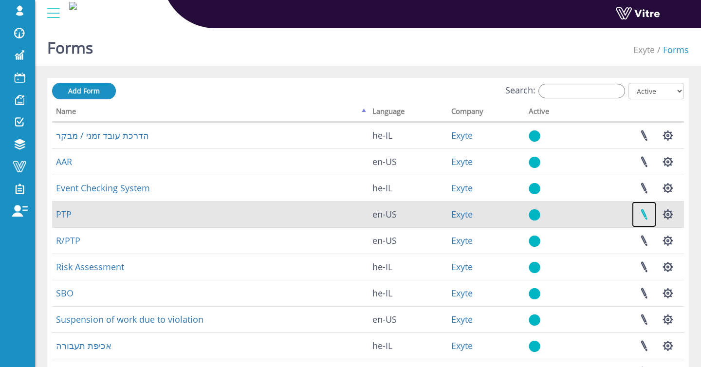
click at [650, 215] on link at bounding box center [644, 215] width 24 height 26
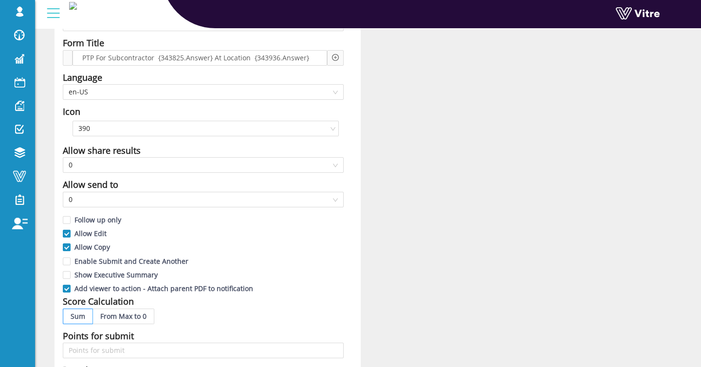
scroll to position [130, 0]
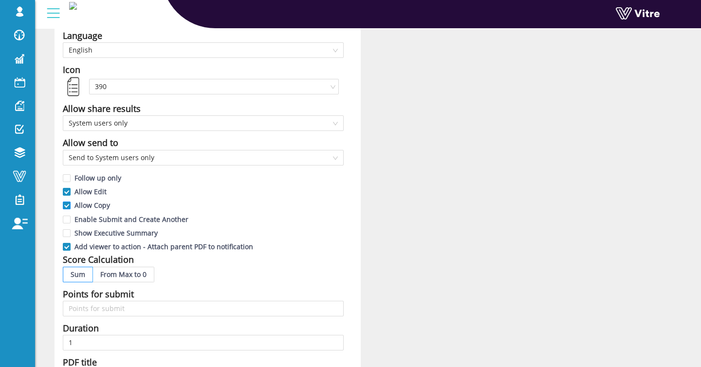
click at [82, 207] on span "Allow Copy" at bounding box center [92, 205] width 43 height 9
click at [72, 207] on input "Allow Copy" at bounding box center [67, 208] width 9 height 9
checkbox input "false"
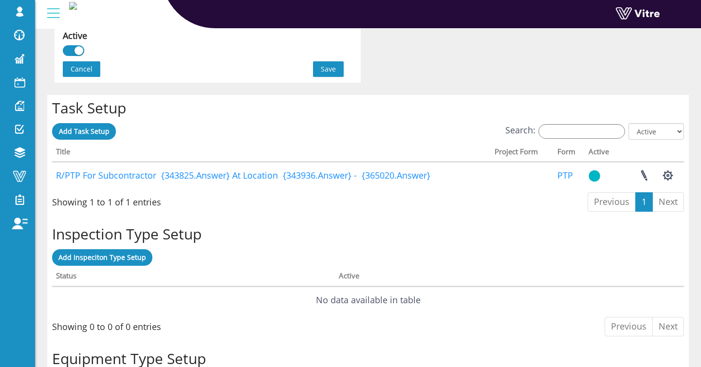
scroll to position [618, 0]
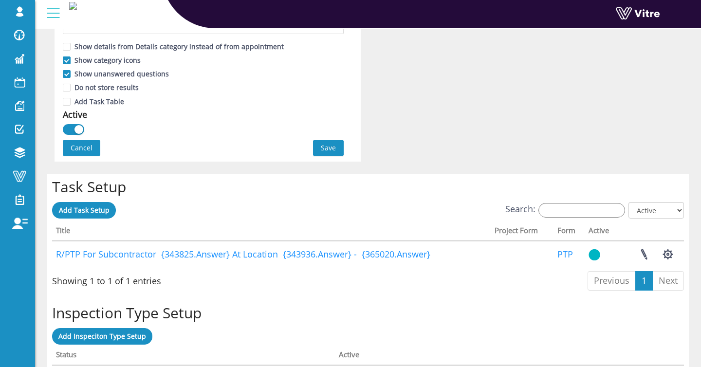
click at [323, 145] on span "Save" at bounding box center [328, 148] width 15 height 11
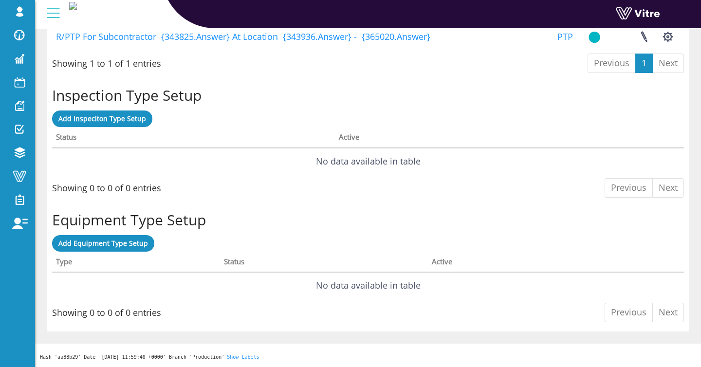
scroll to position [0, 0]
